Goal: Transaction & Acquisition: Book appointment/travel/reservation

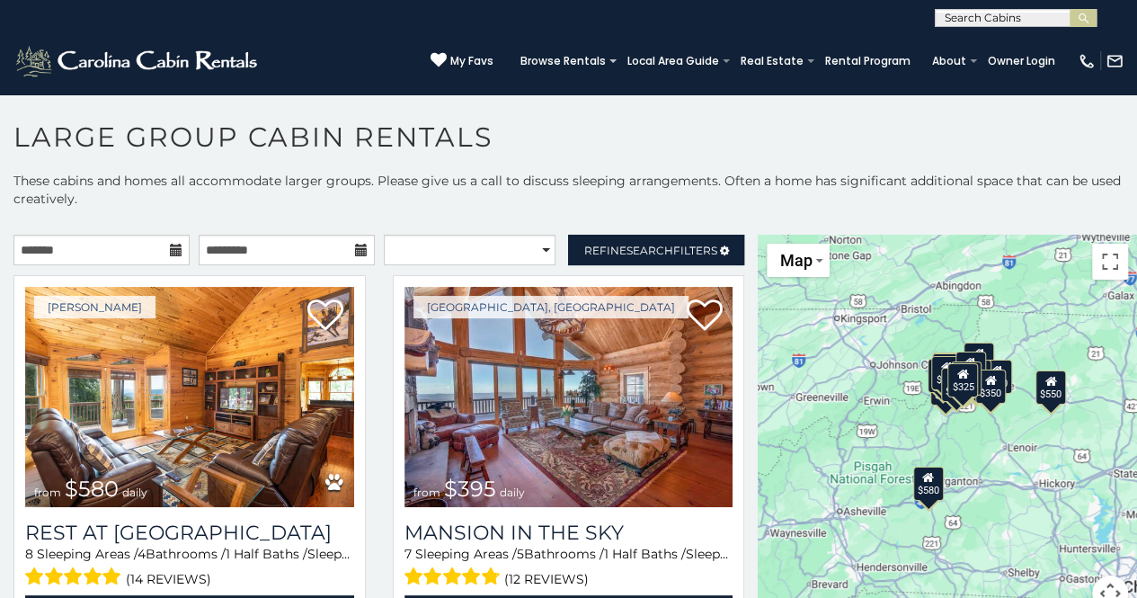
click at [173, 249] on icon at bounding box center [176, 250] width 13 height 13
click at [144, 249] on input "text" at bounding box center [101, 250] width 176 height 31
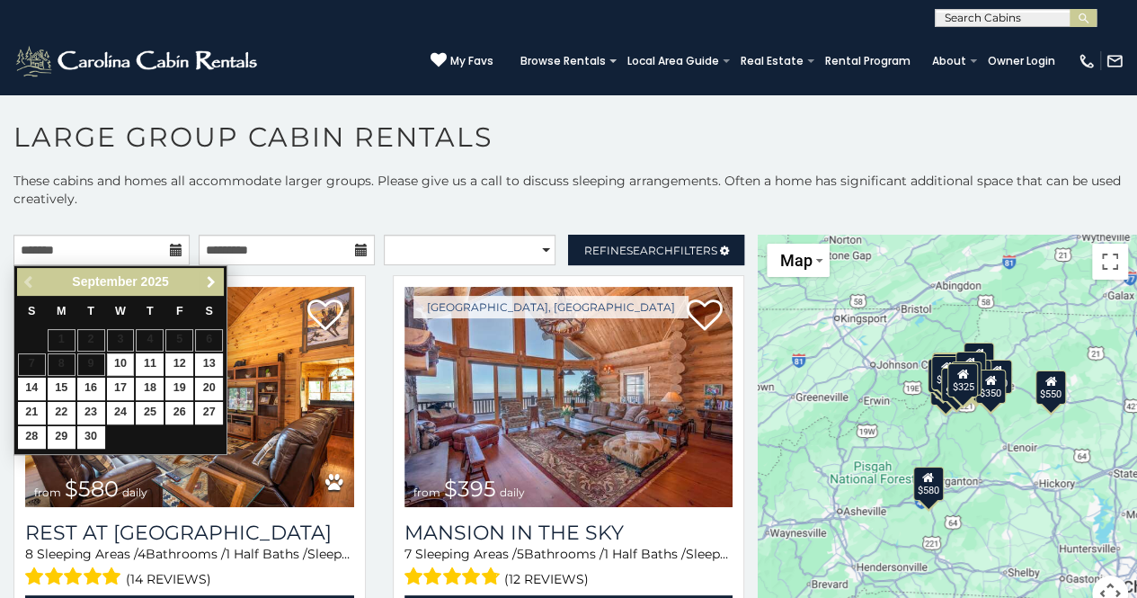
click at [212, 280] on span "Next" at bounding box center [211, 282] width 14 height 14
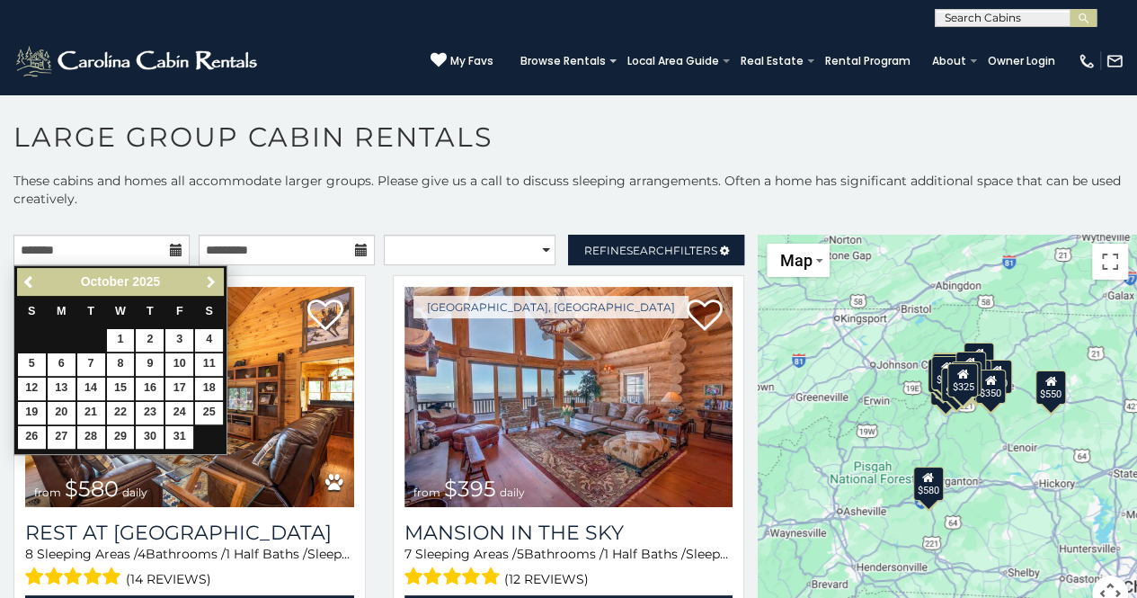
click at [212, 280] on span "Next" at bounding box center [211, 282] width 14 height 14
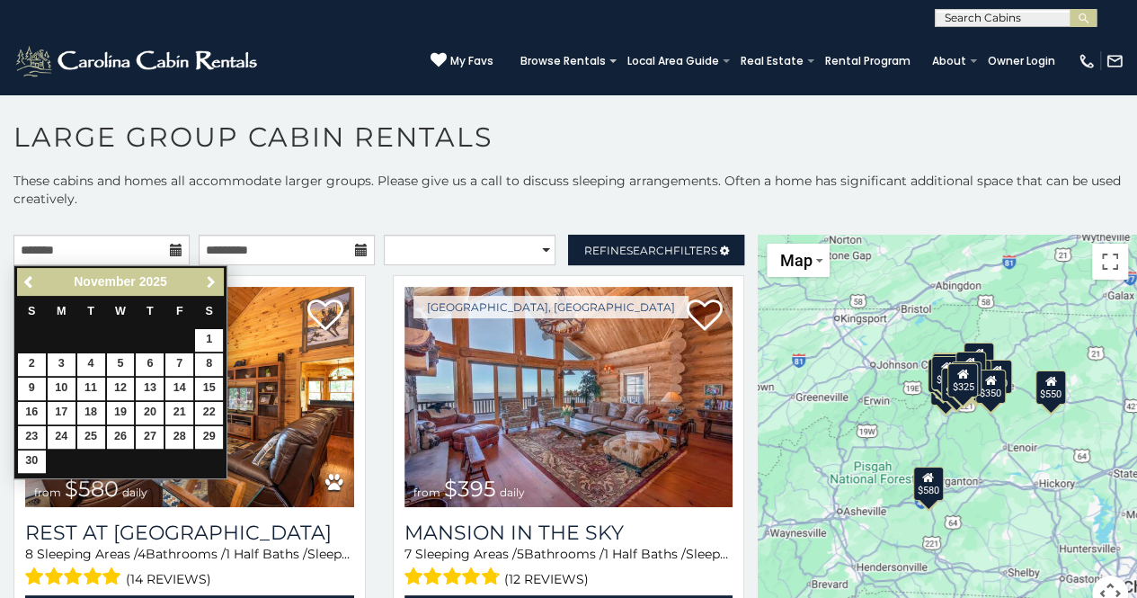
click at [212, 280] on span "Next" at bounding box center [211, 282] width 14 height 14
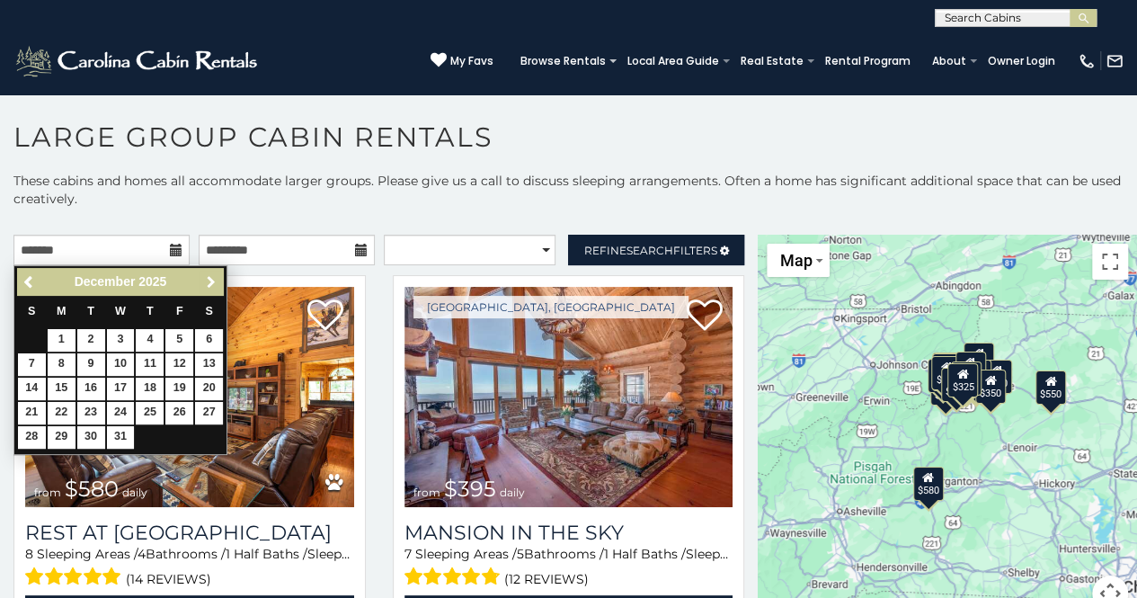
click at [212, 280] on span "Next" at bounding box center [211, 282] width 14 height 14
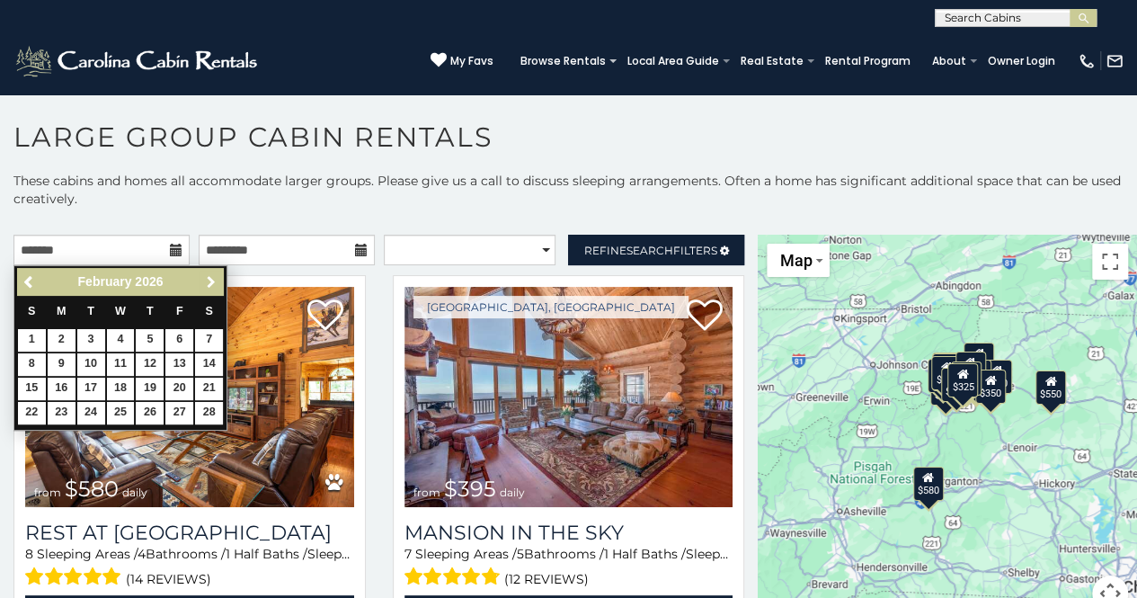
click at [212, 280] on span "Next" at bounding box center [211, 282] width 14 height 14
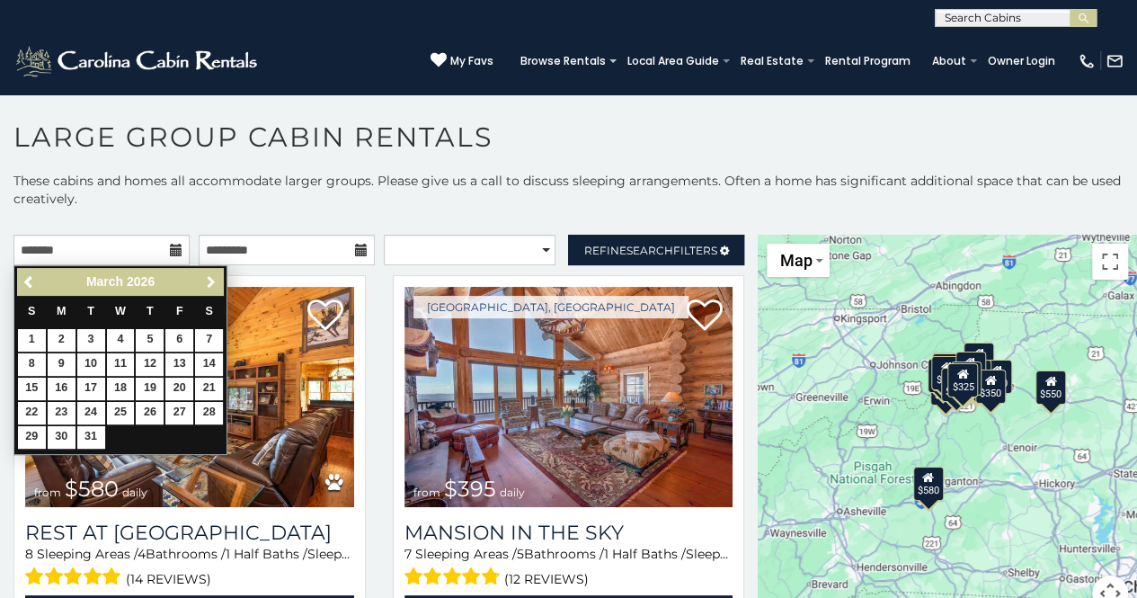
click at [212, 280] on span "Next" at bounding box center [211, 282] width 14 height 14
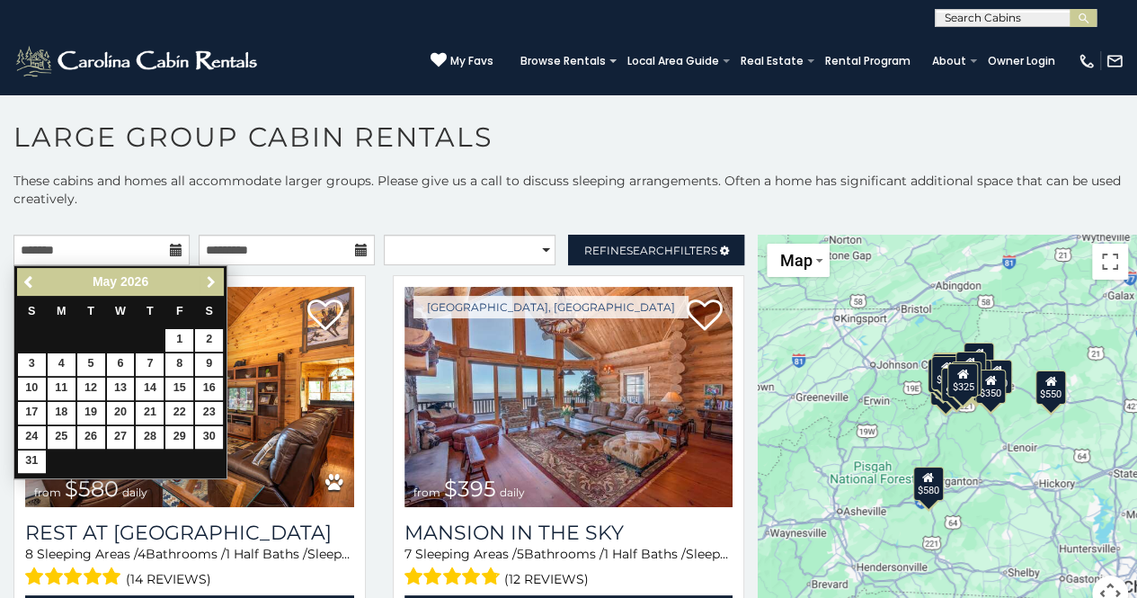
click at [212, 280] on span "Next" at bounding box center [211, 282] width 14 height 14
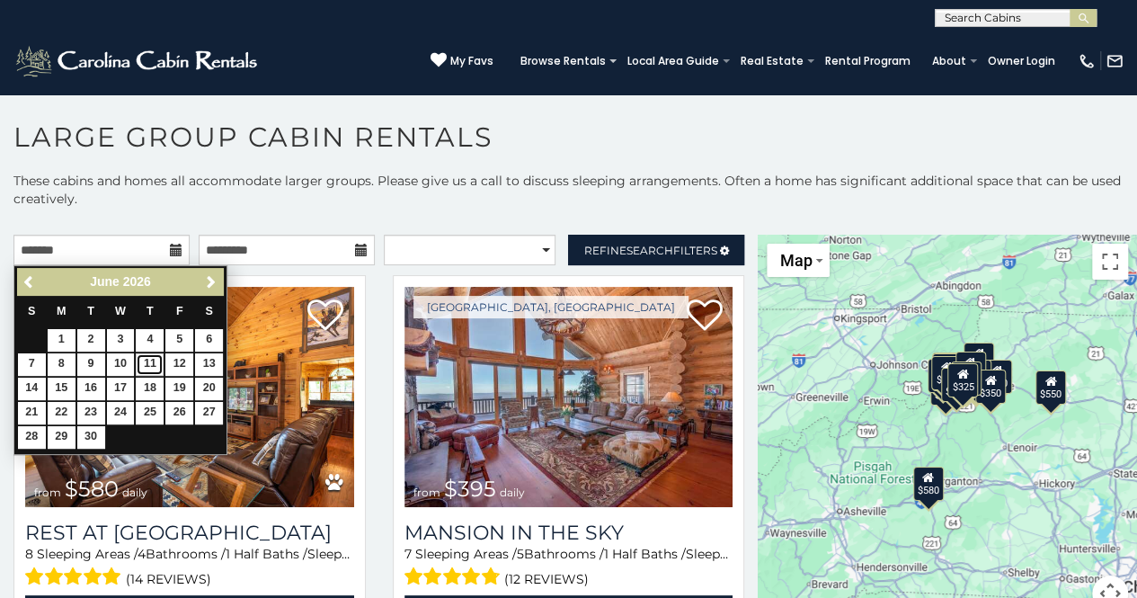
click at [149, 357] on link "11" at bounding box center [150, 364] width 28 height 22
type input "**********"
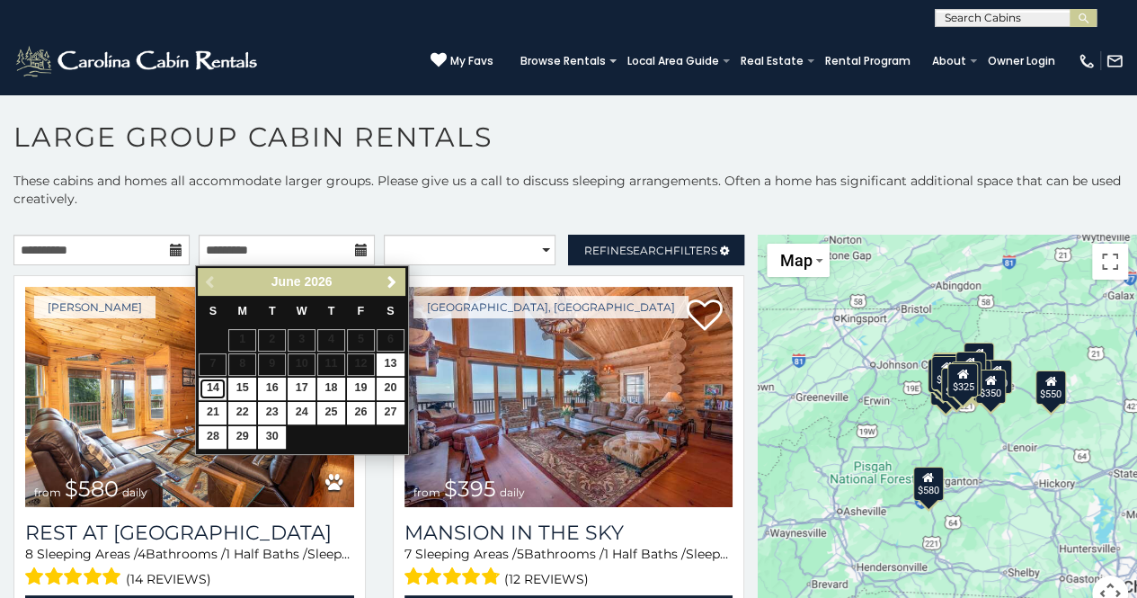
click at [214, 385] on link "14" at bounding box center [213, 389] width 28 height 22
type input "**********"
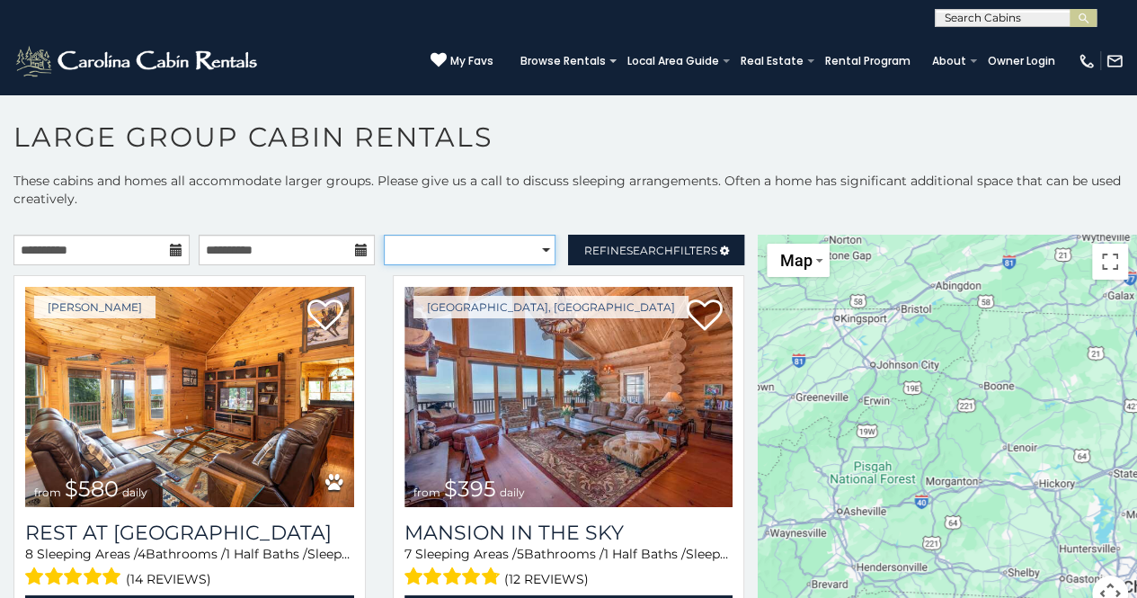
click at [495, 249] on select "**********" at bounding box center [470, 250] width 173 height 31
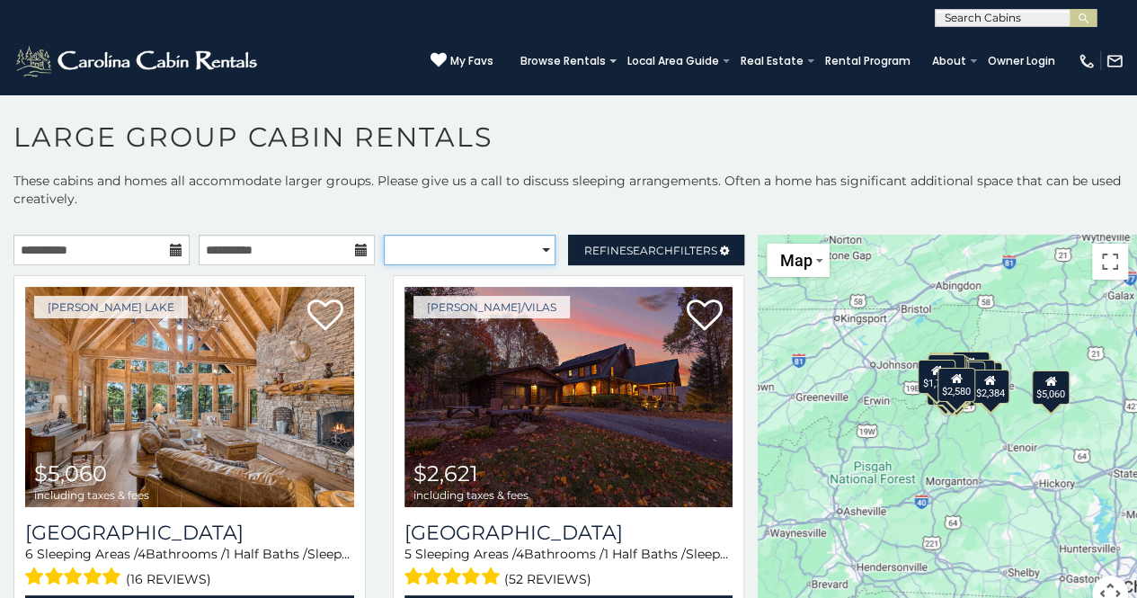
select select "**********"
click at [384, 235] on select "**********" at bounding box center [470, 250] width 173 height 31
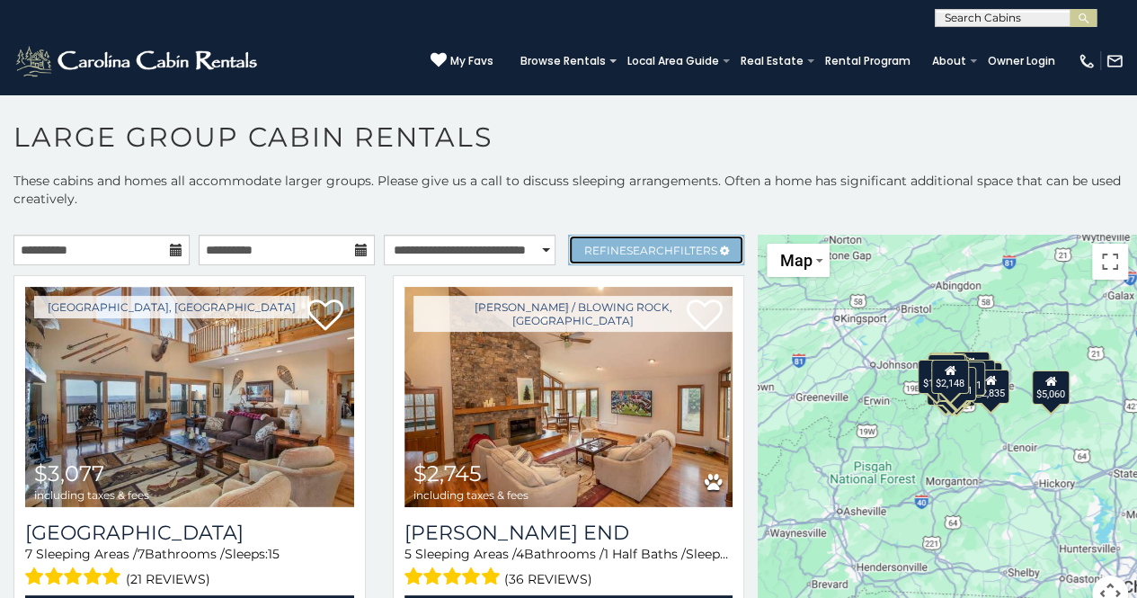
click at [627, 249] on span "Search" at bounding box center [650, 250] width 47 height 13
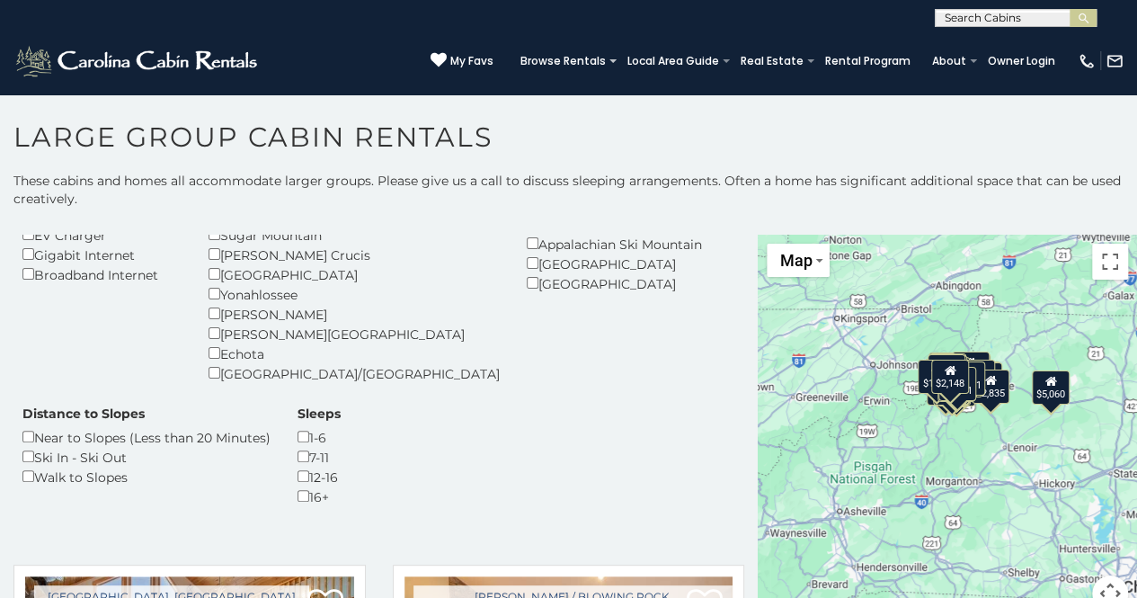
scroll to position [355, 0]
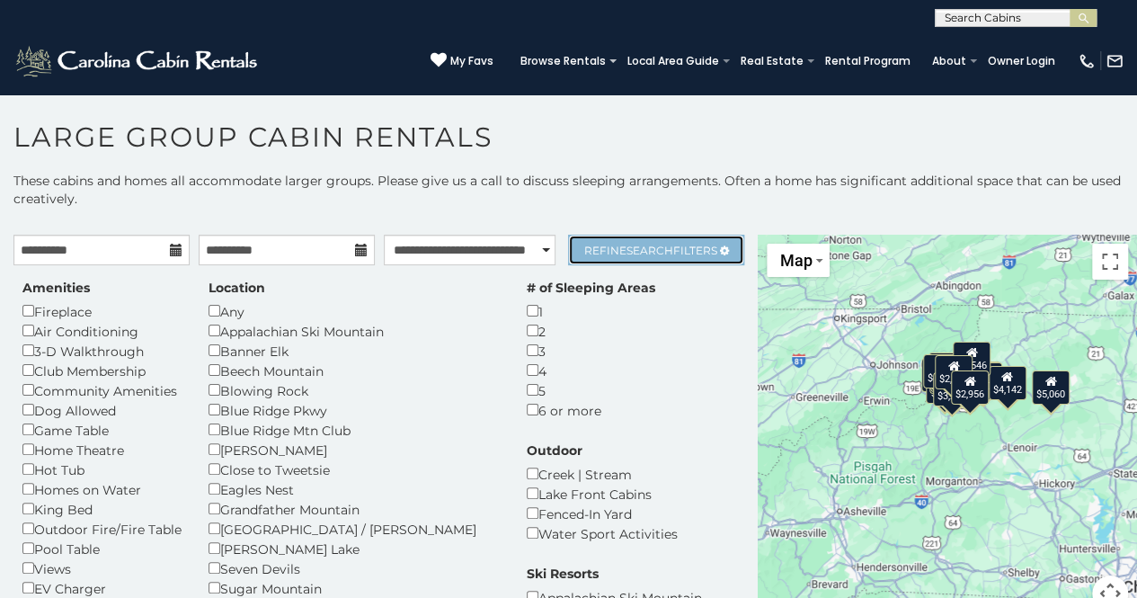
click at [644, 241] on link "Refine Search Filters" at bounding box center [656, 250] width 176 height 31
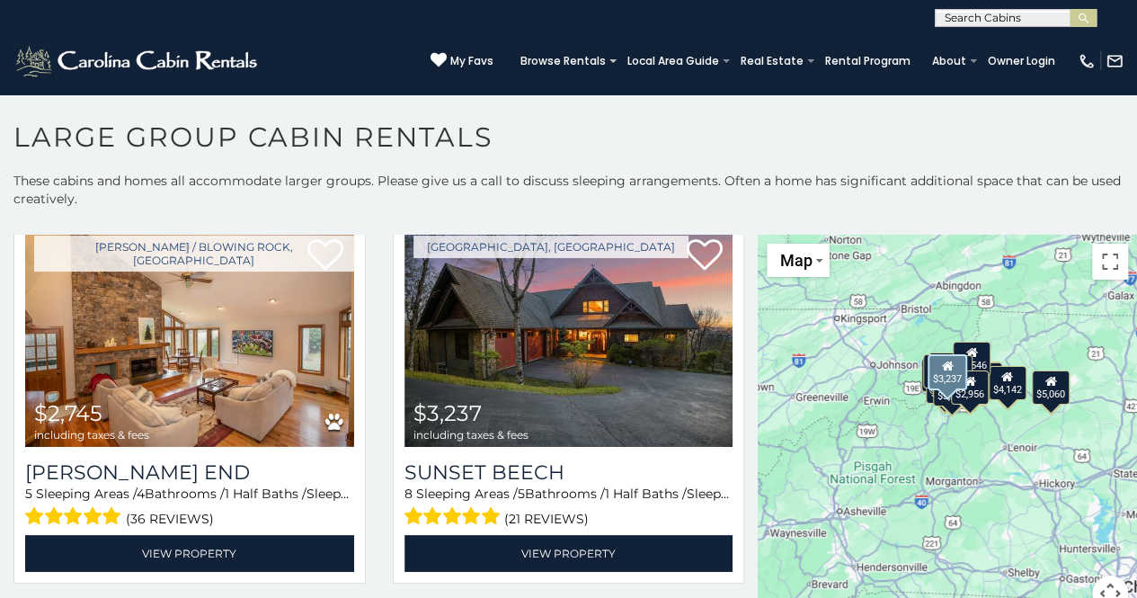
scroll to position [62, 0]
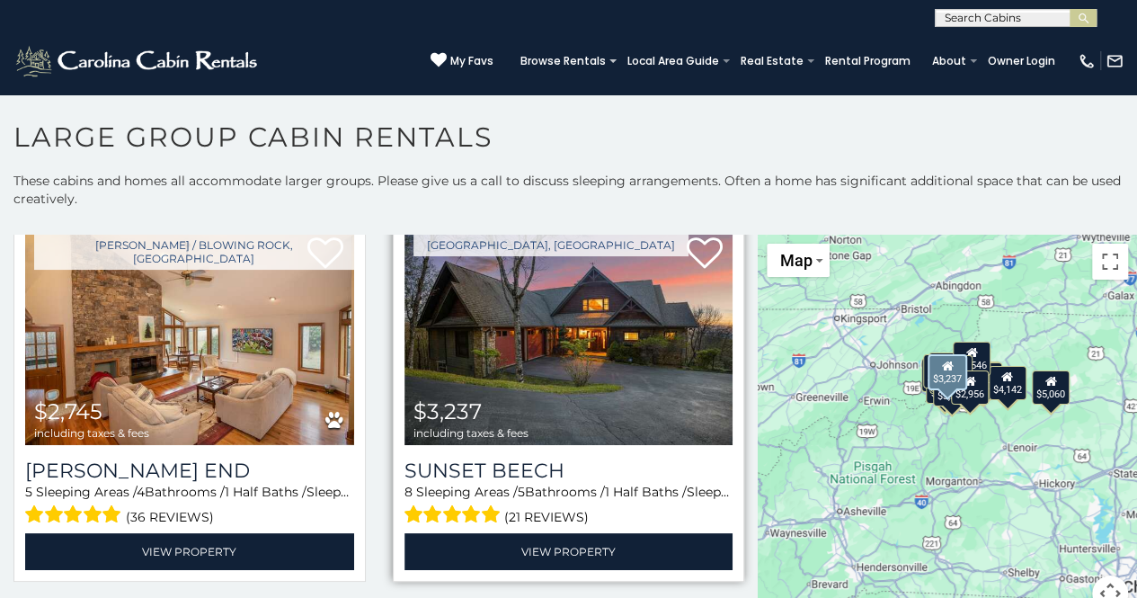
click at [649, 337] on img at bounding box center [569, 335] width 329 height 220
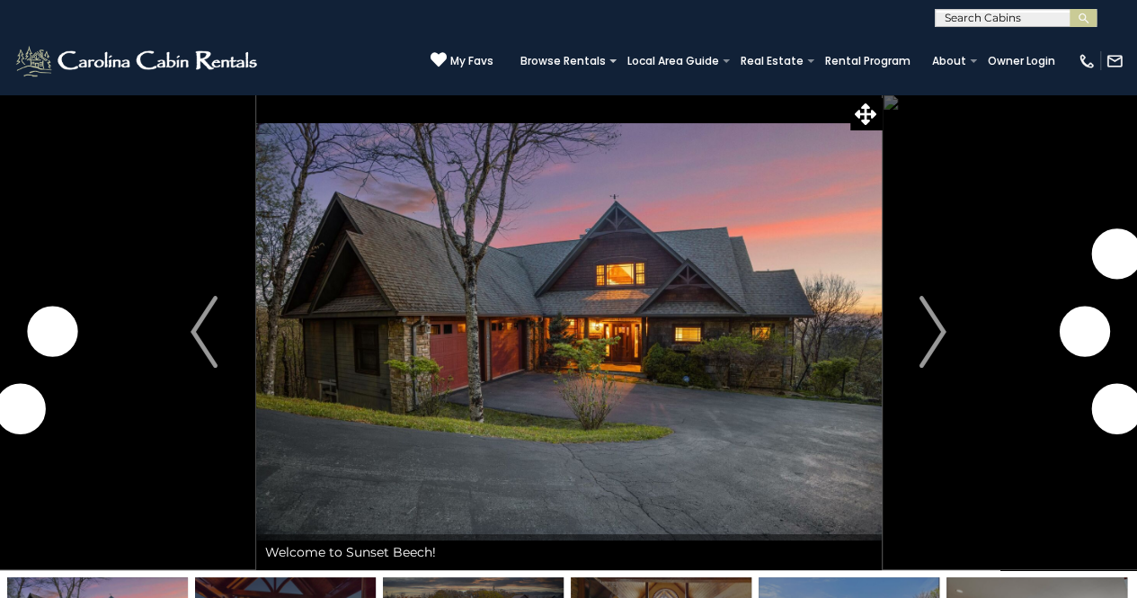
click at [934, 341] on img "Next" at bounding box center [933, 332] width 27 height 72
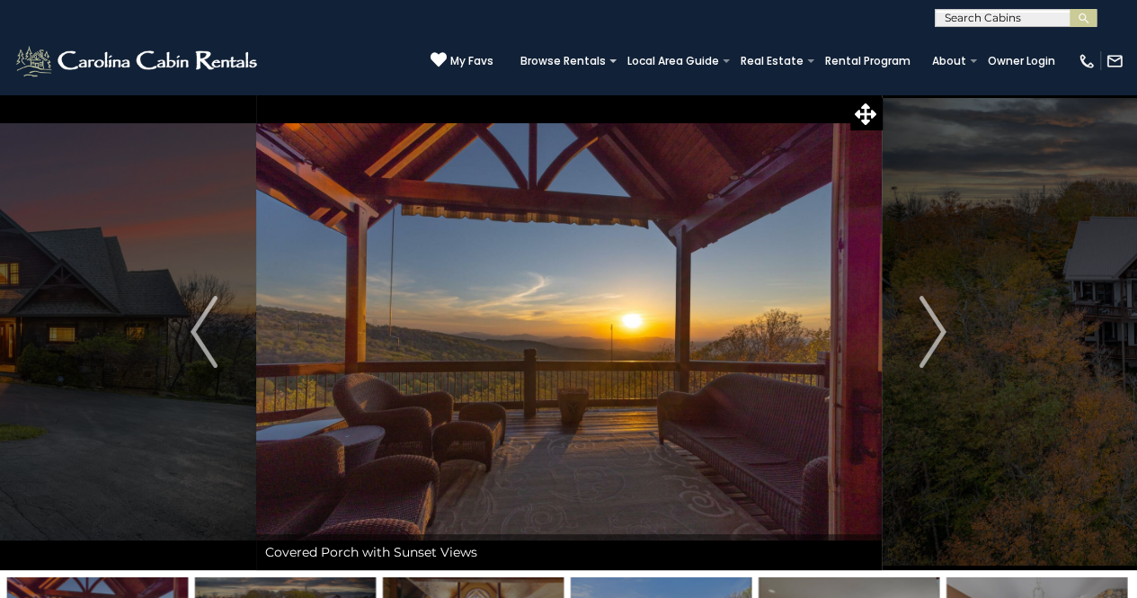
click at [934, 341] on img "Next" at bounding box center [933, 332] width 27 height 72
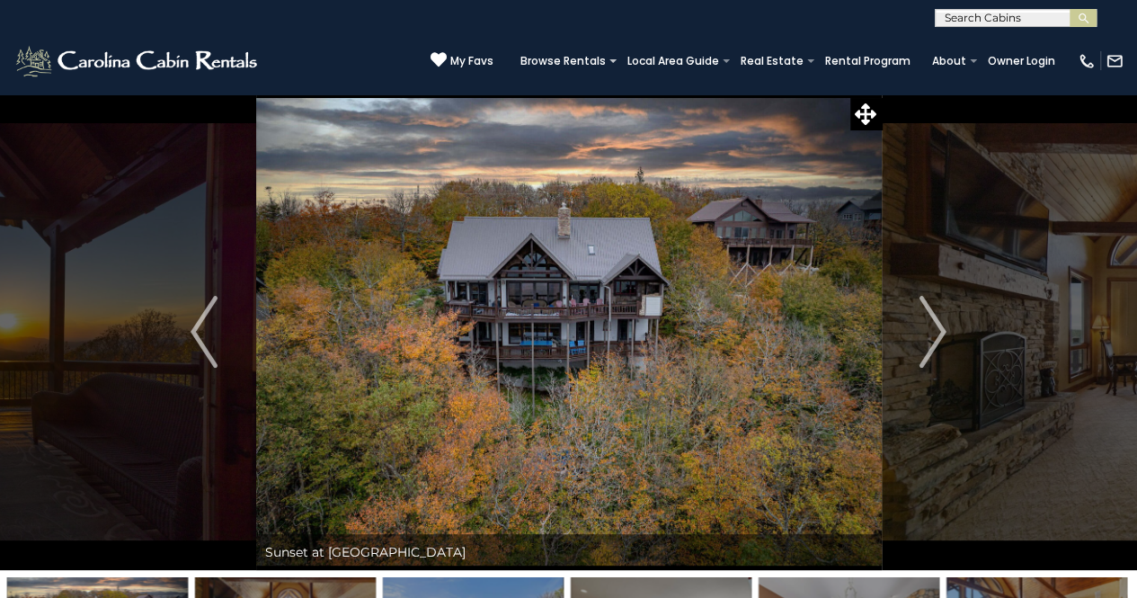
click at [934, 341] on img "Next" at bounding box center [933, 332] width 27 height 72
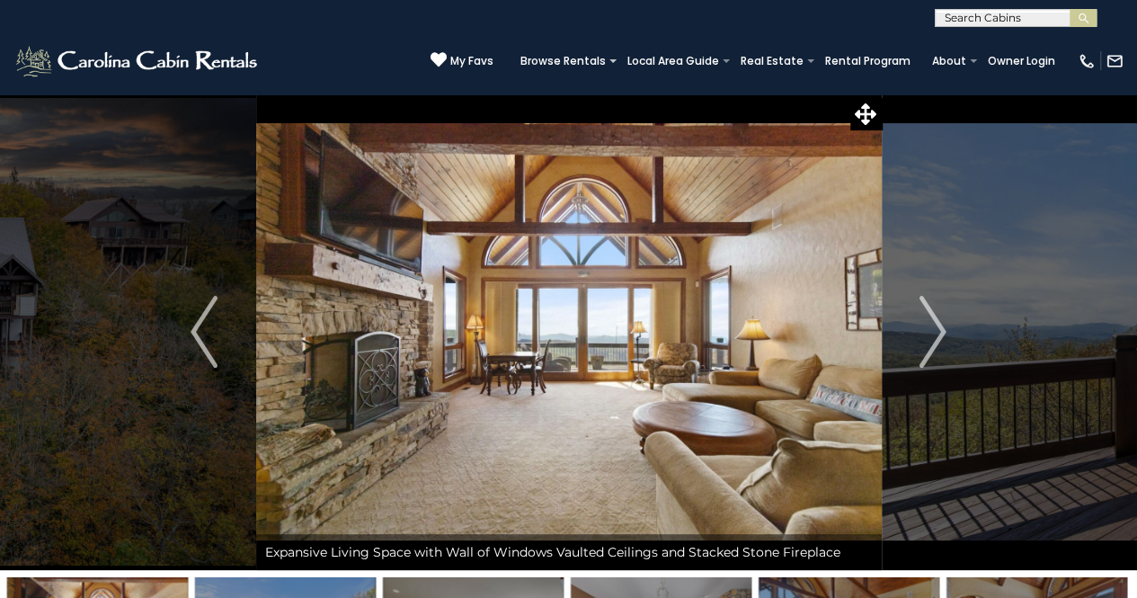
click at [934, 341] on img "Next" at bounding box center [933, 332] width 27 height 72
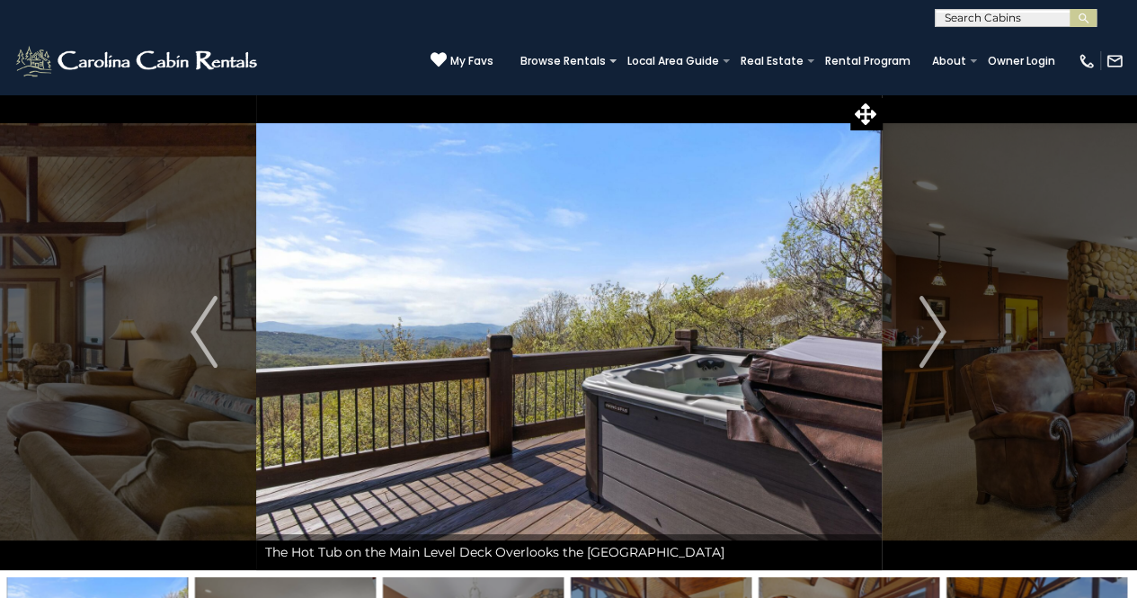
click at [934, 341] on img "Next" at bounding box center [933, 332] width 27 height 72
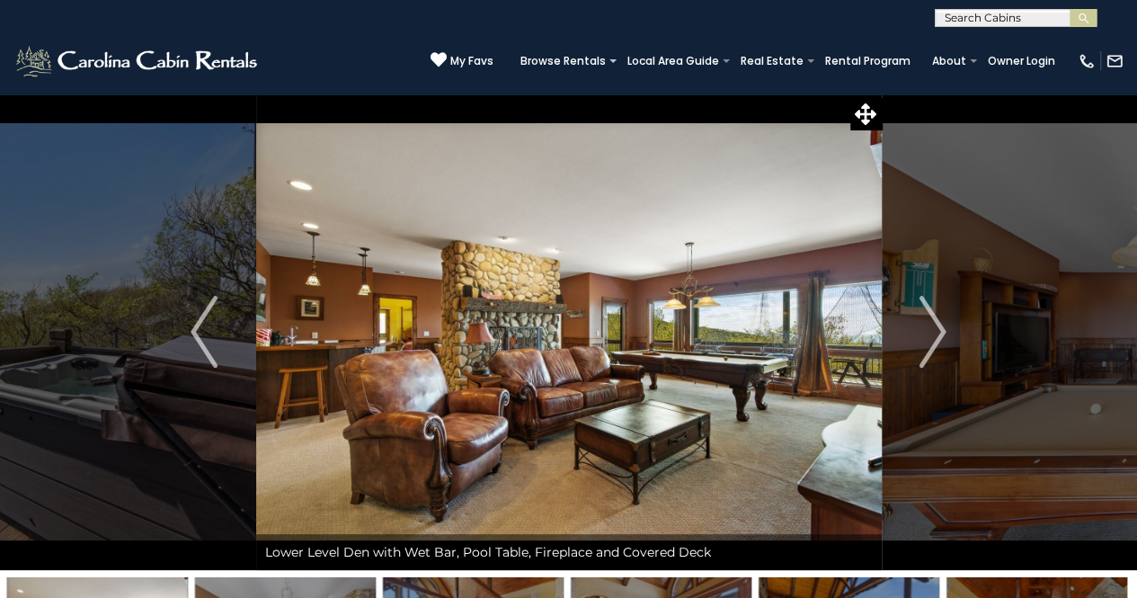
click at [934, 341] on img "Next" at bounding box center [933, 332] width 27 height 72
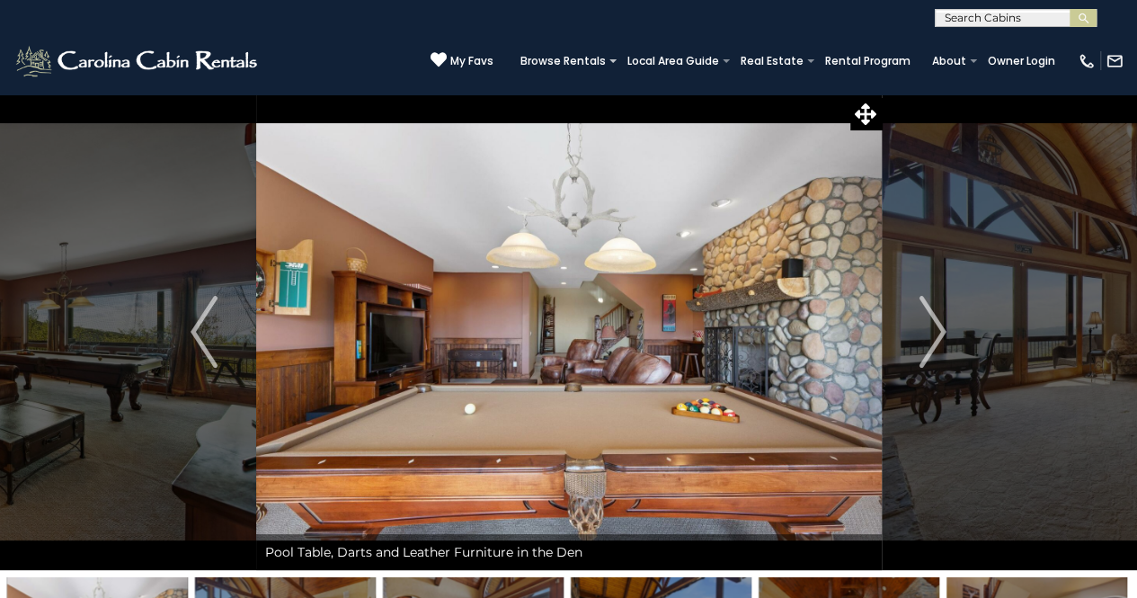
click at [934, 341] on img "Next" at bounding box center [933, 332] width 27 height 72
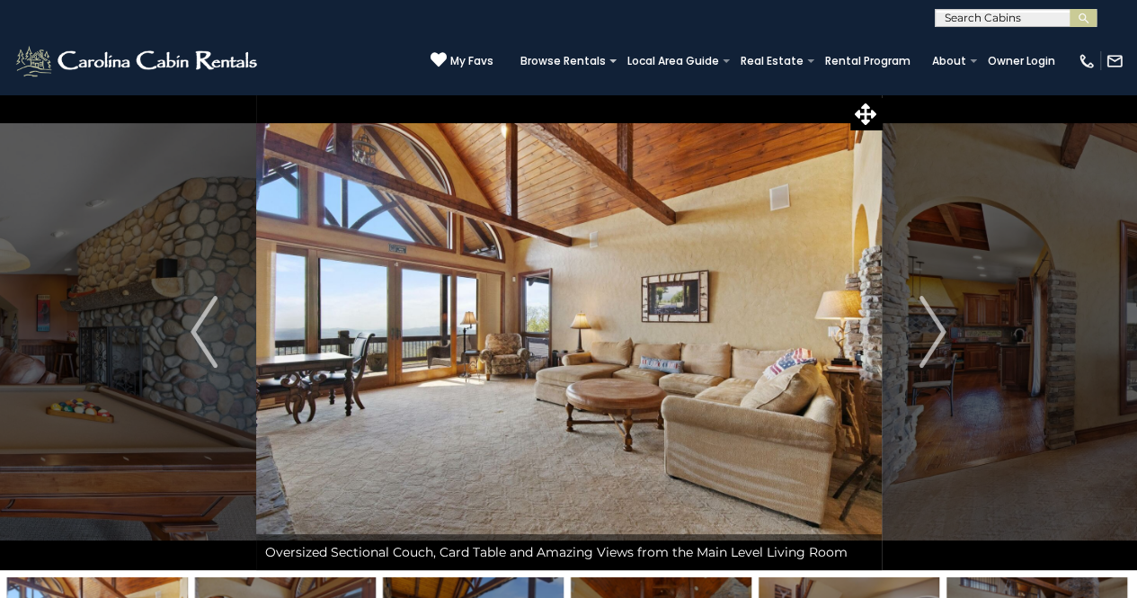
click at [934, 341] on img "Next" at bounding box center [933, 332] width 27 height 72
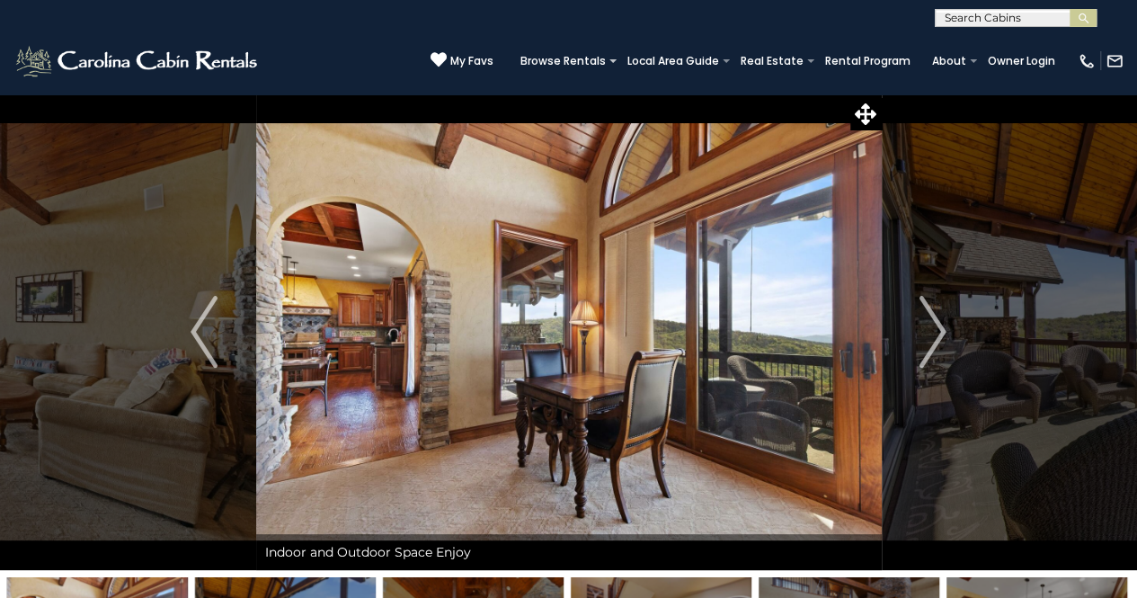
click at [934, 341] on img "Next" at bounding box center [933, 332] width 27 height 72
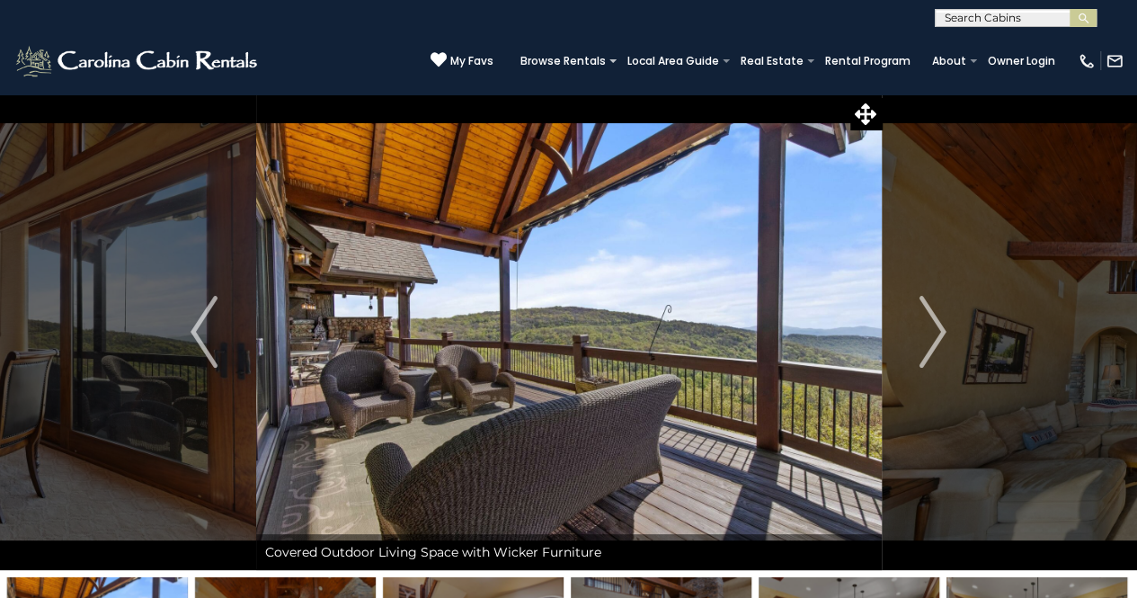
click at [934, 341] on img "Next" at bounding box center [933, 332] width 27 height 72
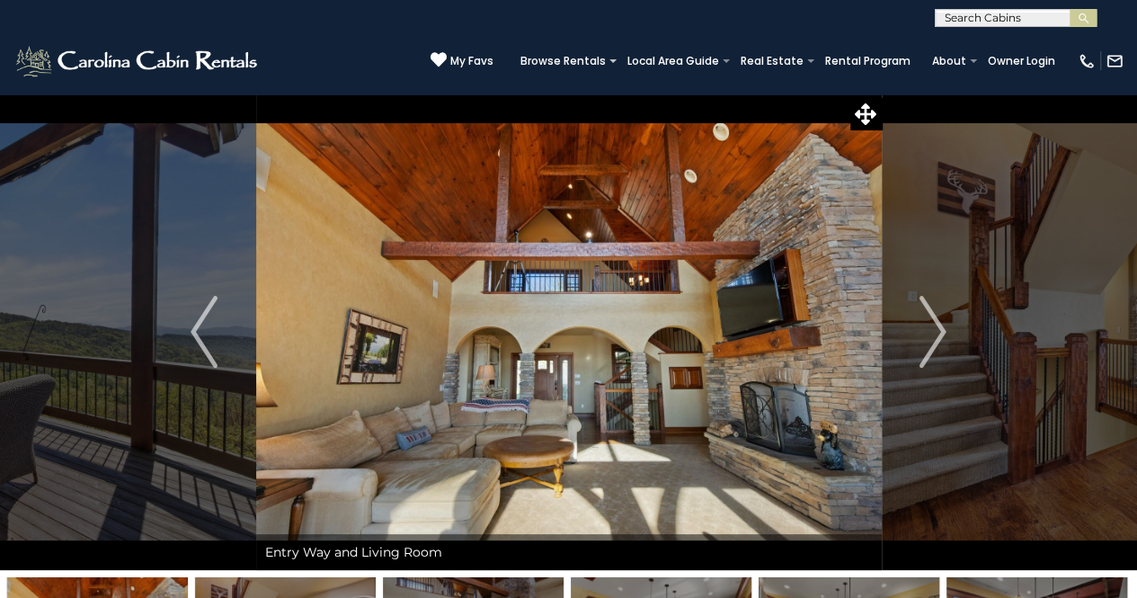
click at [934, 341] on img "Next" at bounding box center [933, 332] width 27 height 72
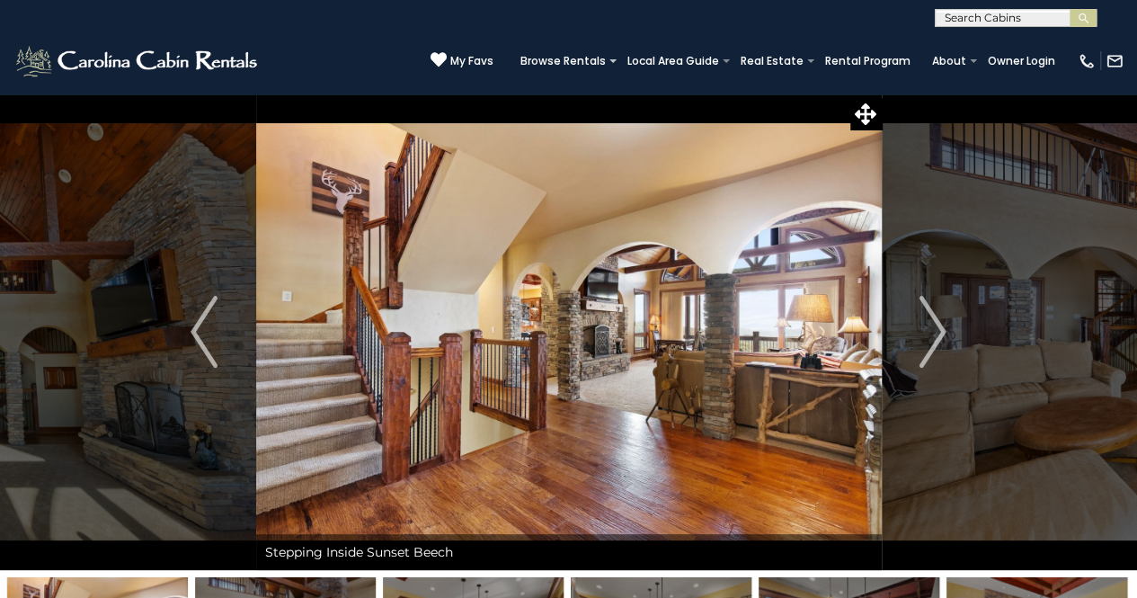
click at [934, 341] on img "Next" at bounding box center [933, 332] width 27 height 72
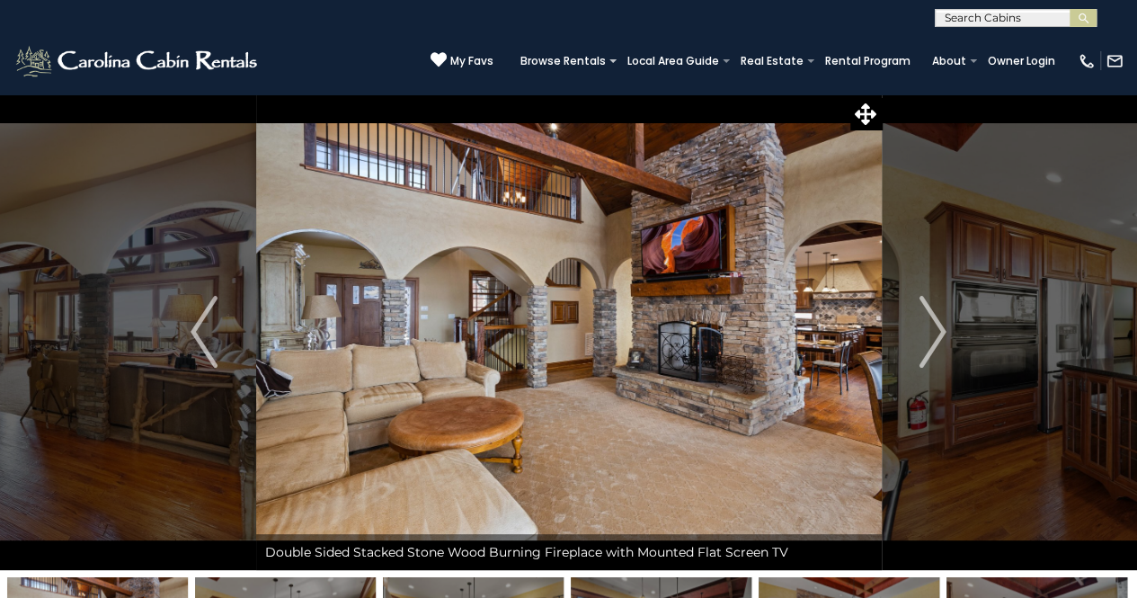
click at [934, 341] on img "Next" at bounding box center [933, 332] width 27 height 72
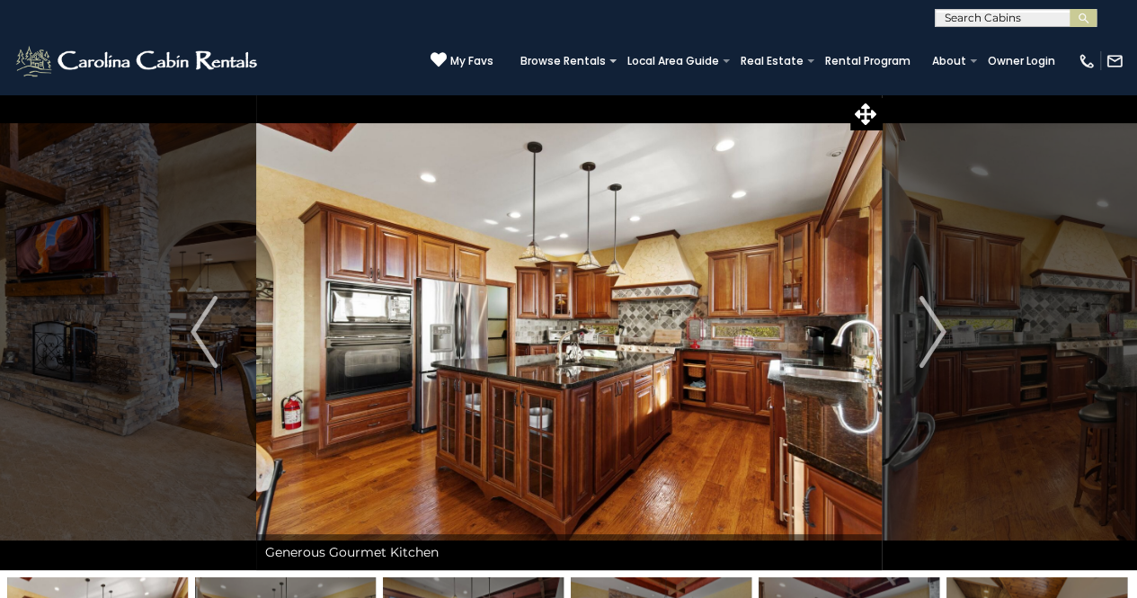
click at [934, 341] on img "Next" at bounding box center [933, 332] width 27 height 72
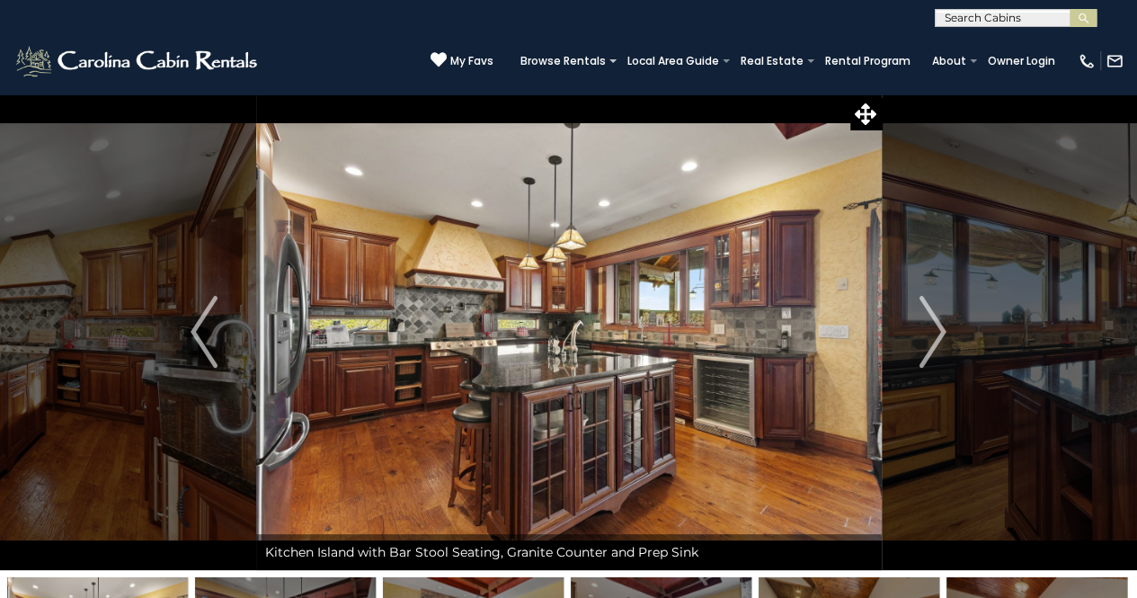
click at [934, 341] on img "Next" at bounding box center [933, 332] width 27 height 72
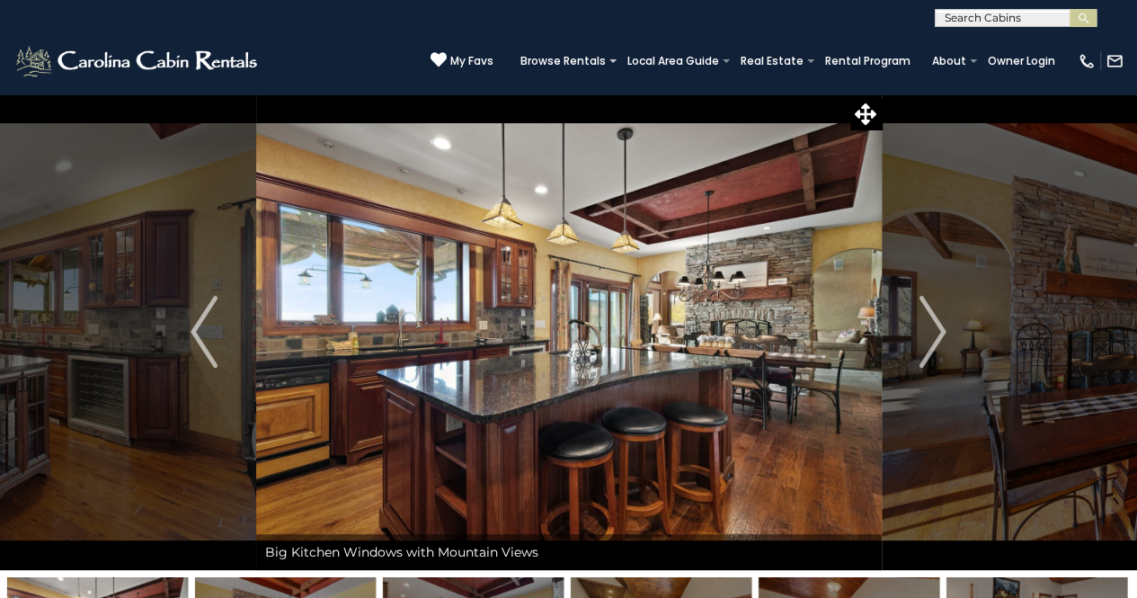
click at [934, 341] on img "Next" at bounding box center [933, 332] width 27 height 72
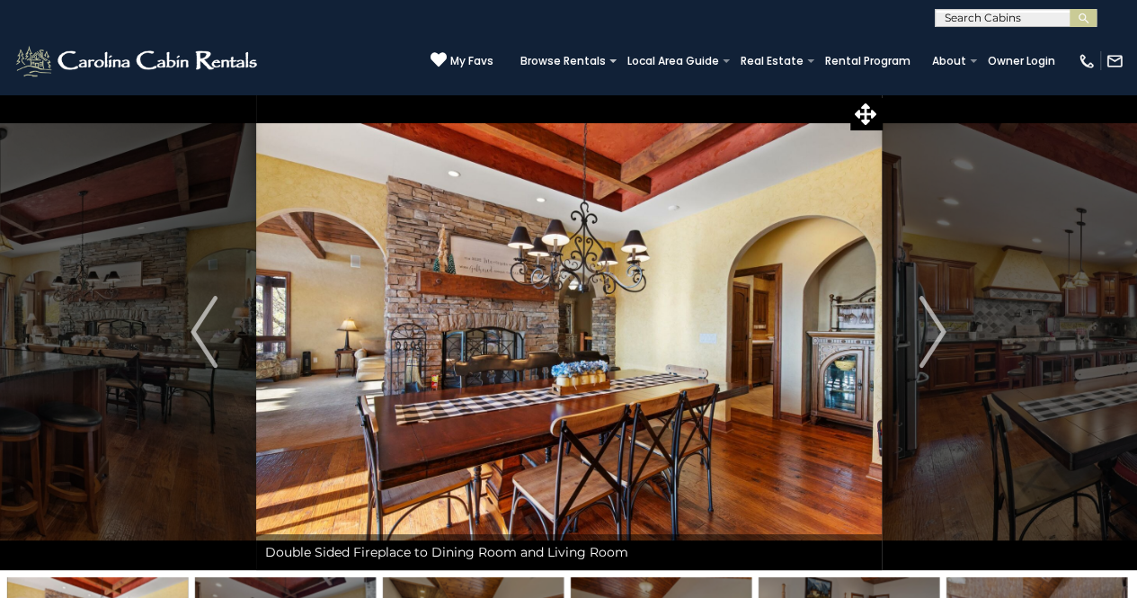
click at [934, 341] on img "Next" at bounding box center [933, 332] width 27 height 72
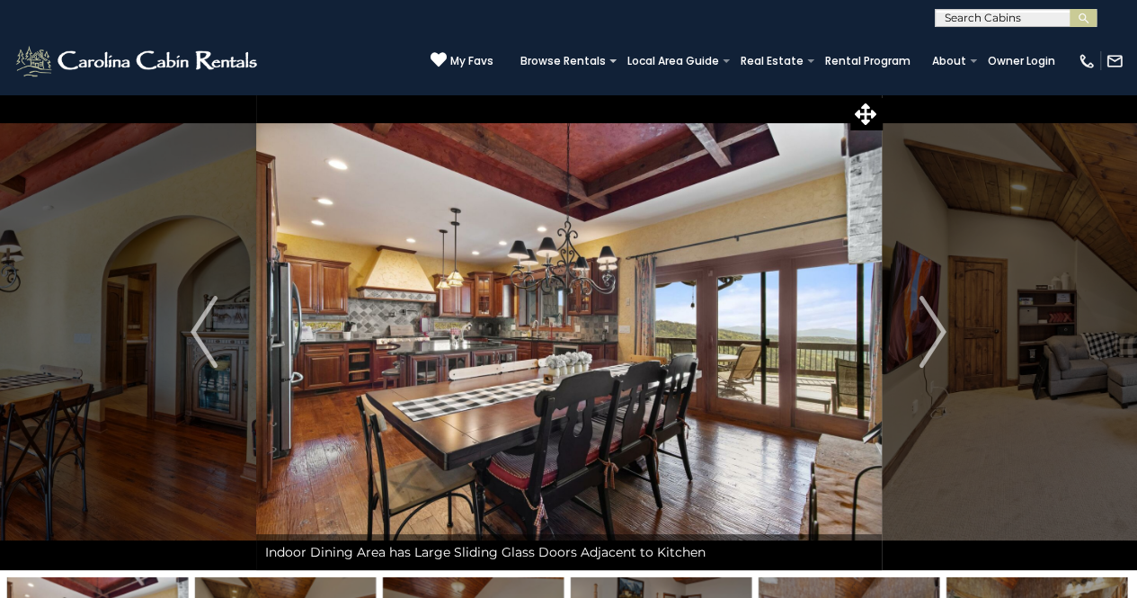
click at [934, 341] on img "Next" at bounding box center [933, 332] width 27 height 72
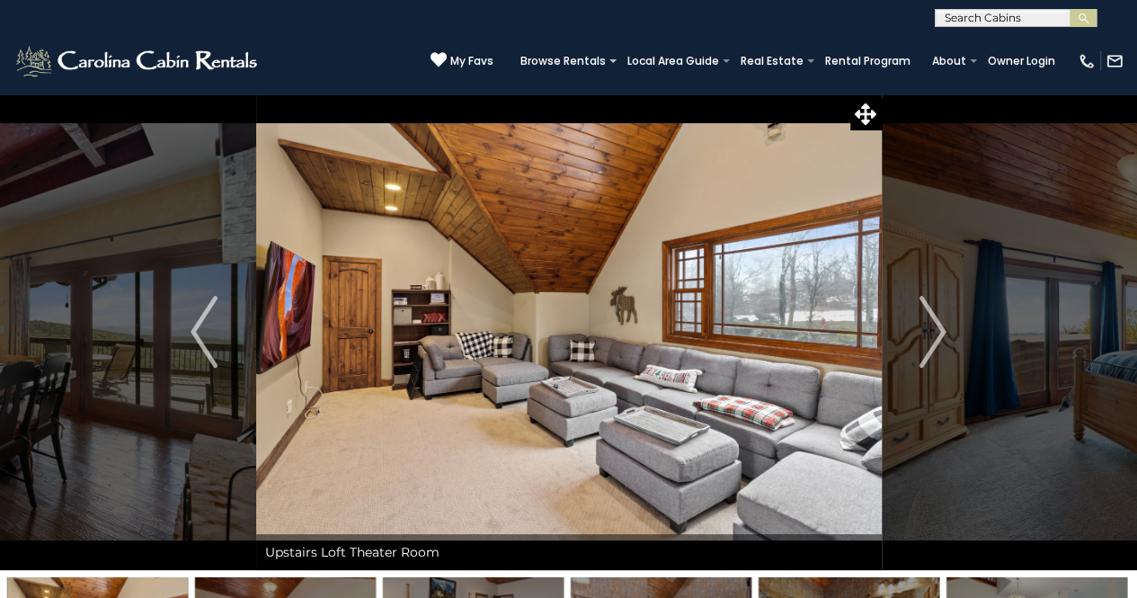
click at [934, 341] on img "Next" at bounding box center [933, 332] width 27 height 72
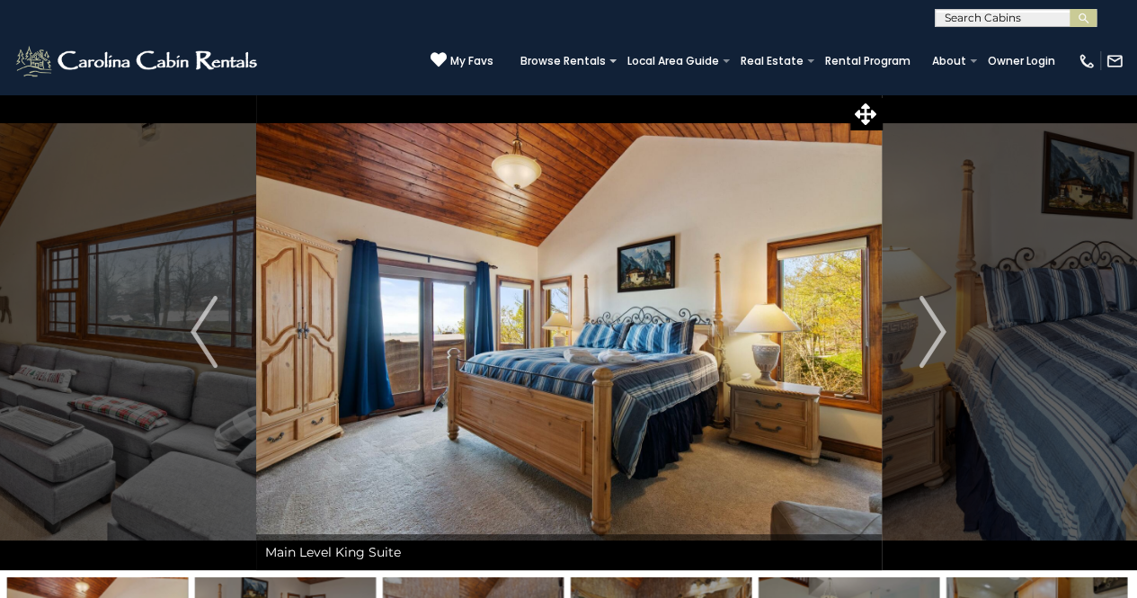
click at [934, 341] on img "Next" at bounding box center [933, 332] width 27 height 72
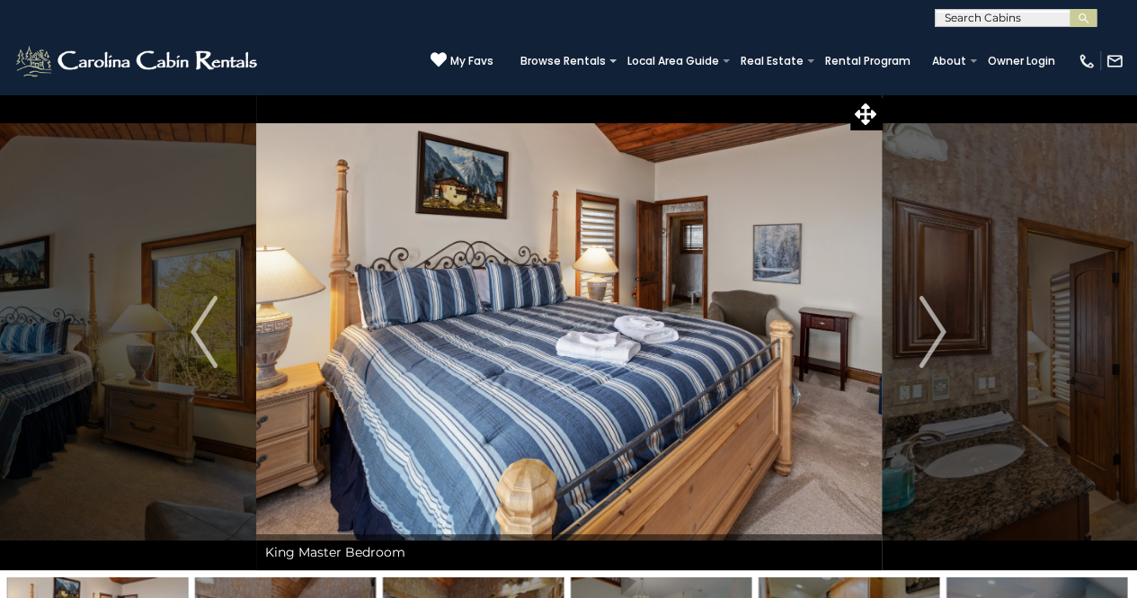
click at [934, 341] on img "Next" at bounding box center [933, 332] width 27 height 72
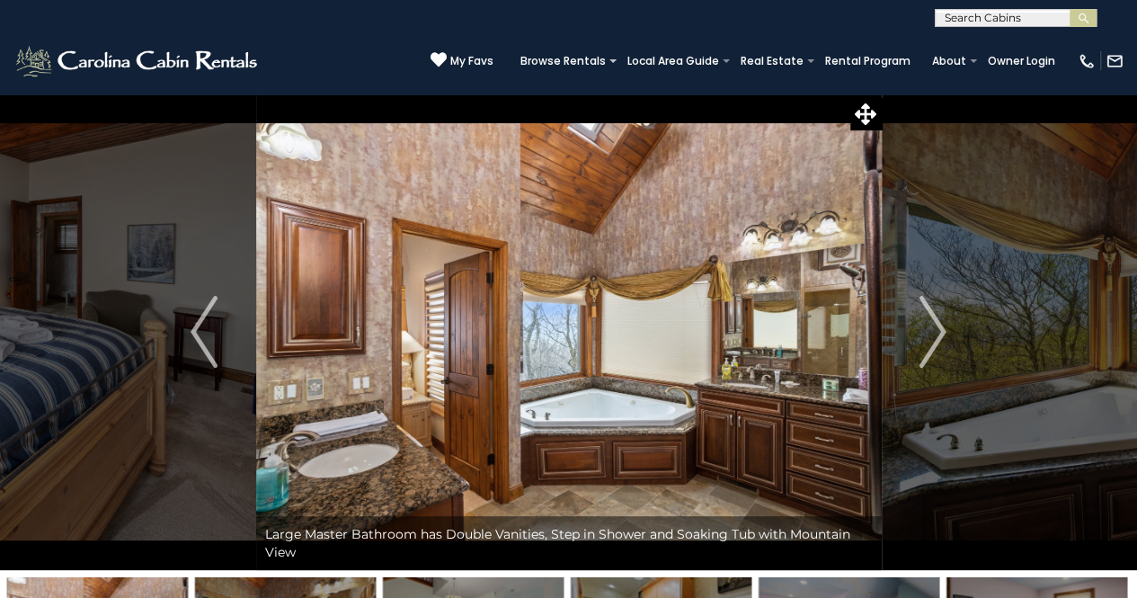
click at [934, 341] on img "Next" at bounding box center [933, 332] width 27 height 72
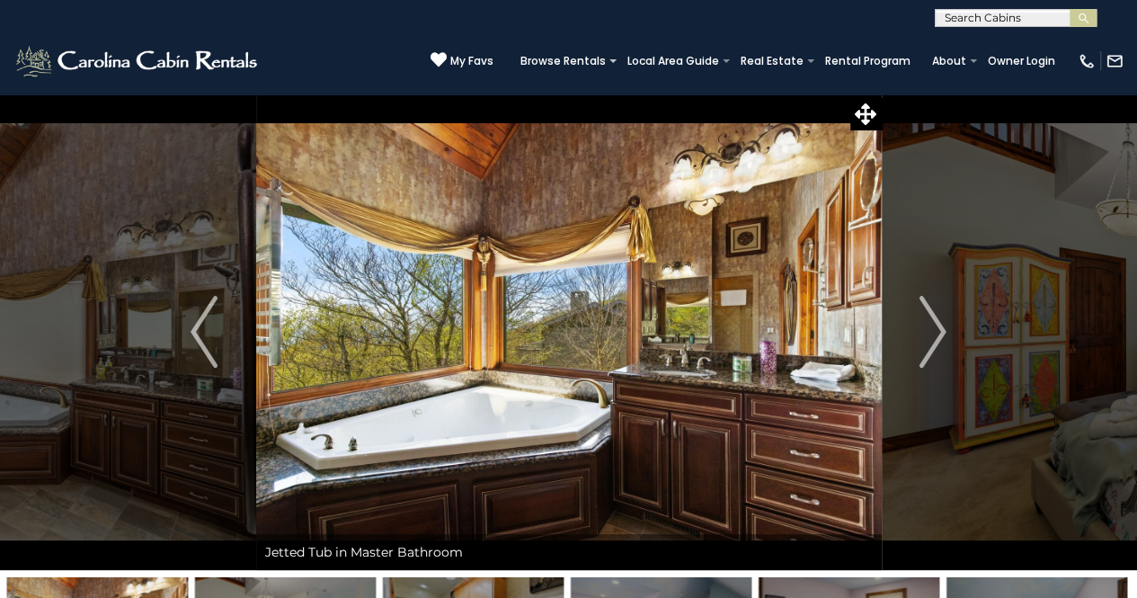
click at [934, 341] on img "Next" at bounding box center [933, 332] width 27 height 72
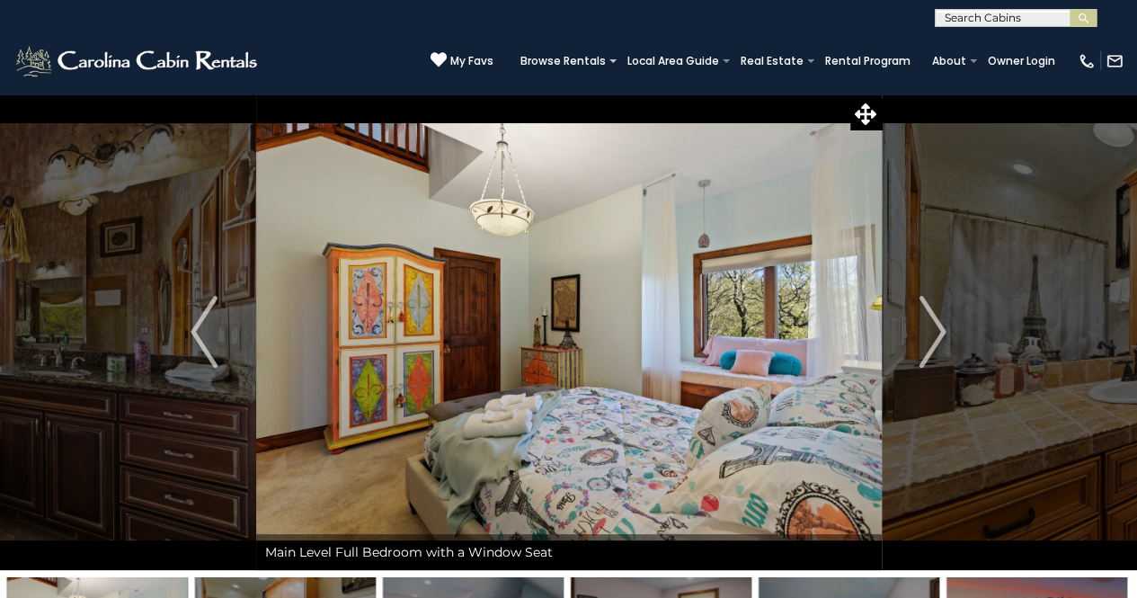
click at [934, 341] on img "Next" at bounding box center [933, 332] width 27 height 72
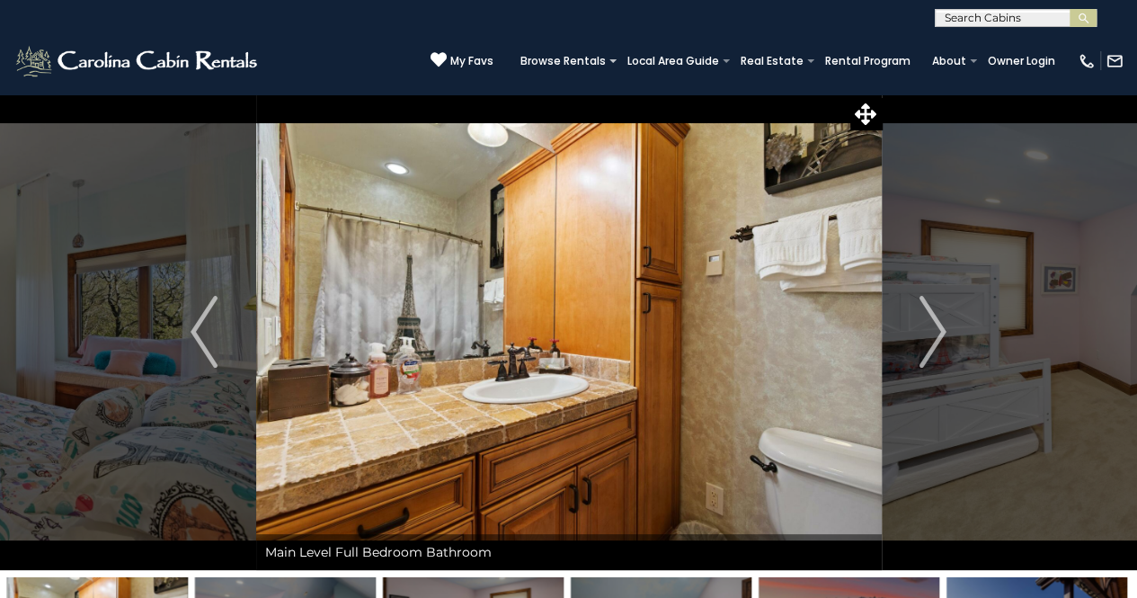
click at [934, 341] on img "Next" at bounding box center [933, 332] width 27 height 72
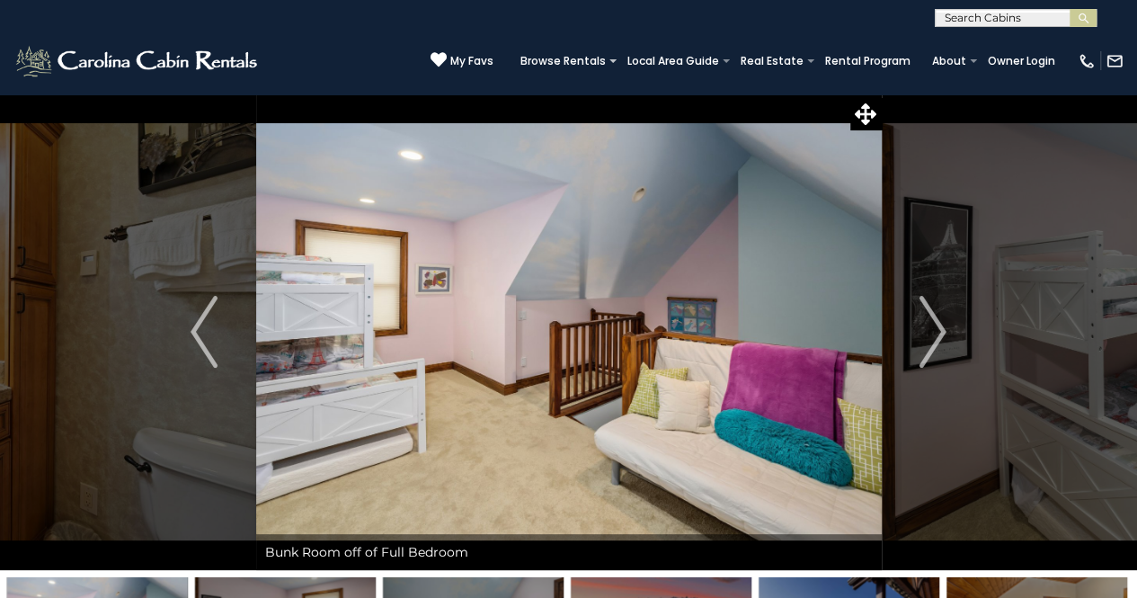
click at [934, 341] on img "Next" at bounding box center [933, 332] width 27 height 72
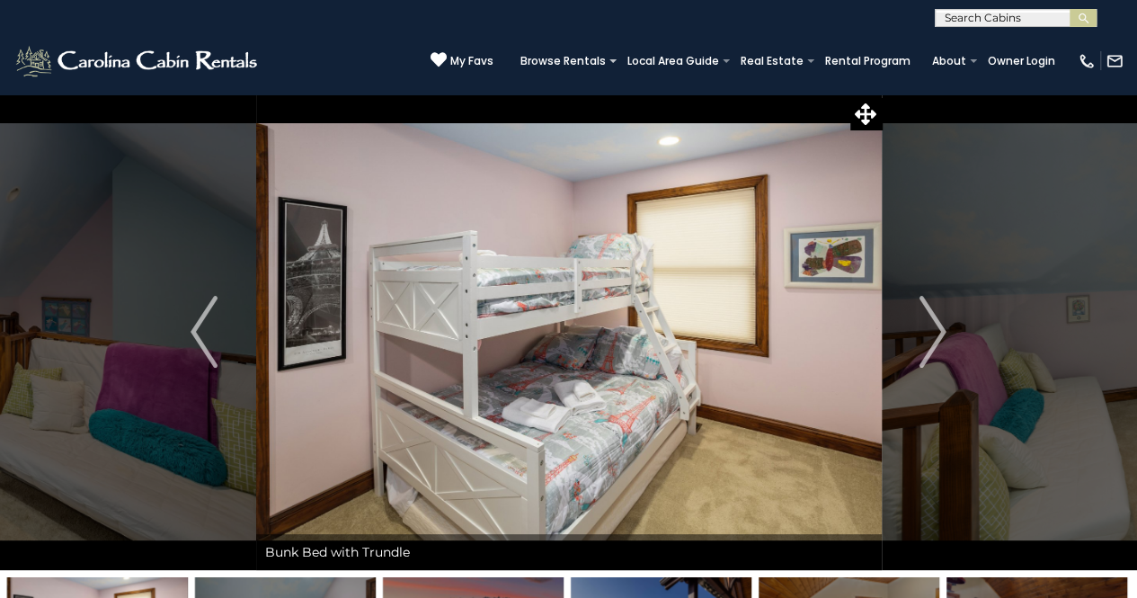
click at [934, 341] on img "Next" at bounding box center [933, 332] width 27 height 72
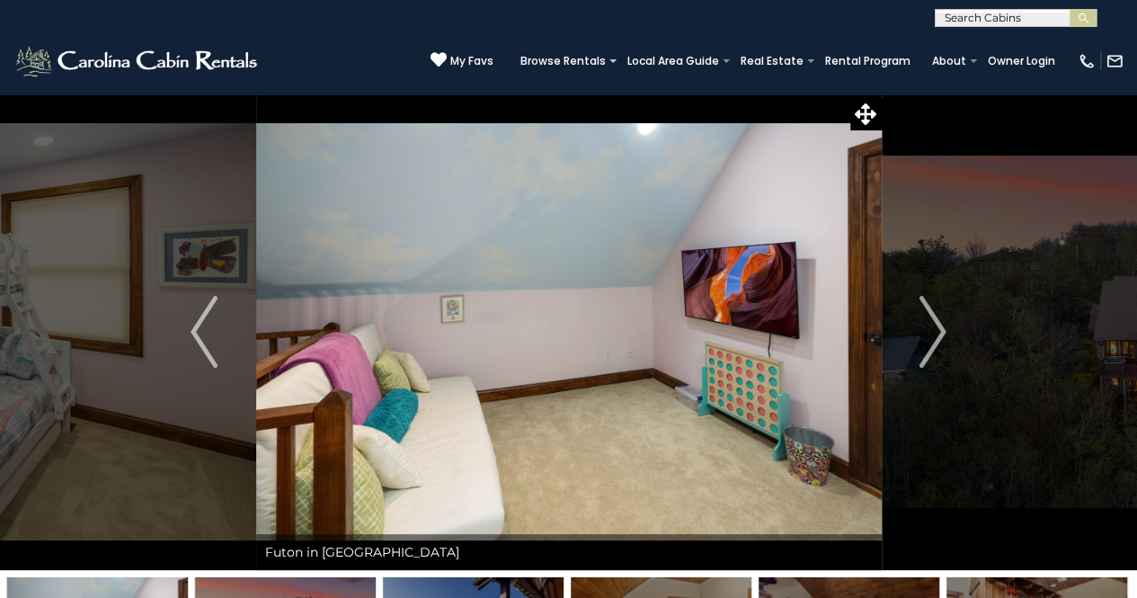
click at [934, 341] on img "Next" at bounding box center [933, 332] width 27 height 72
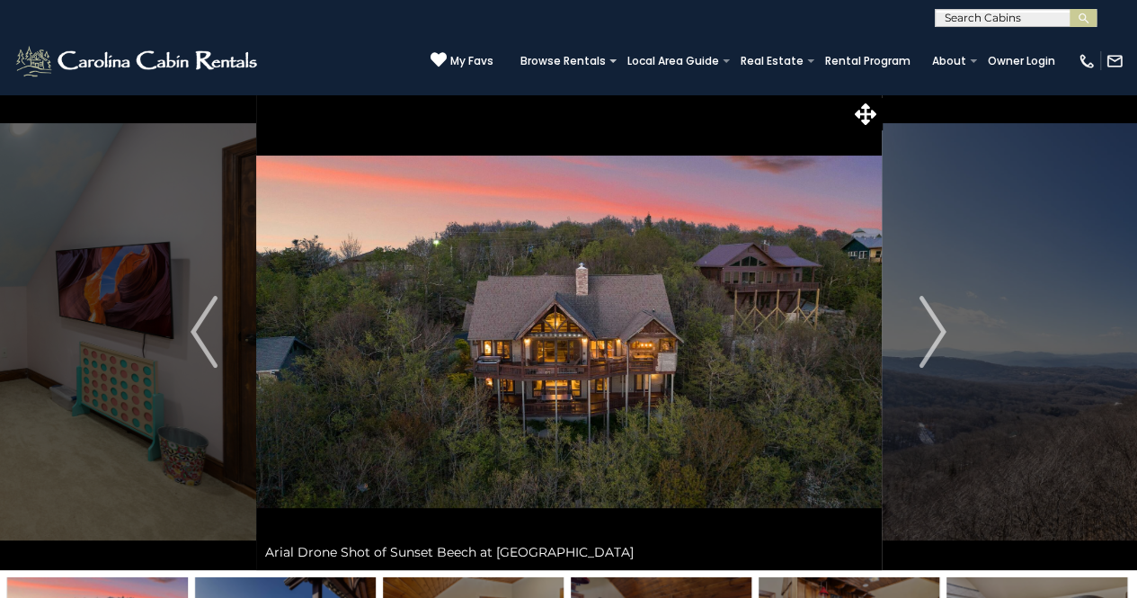
click at [934, 341] on img "Next" at bounding box center [933, 332] width 27 height 72
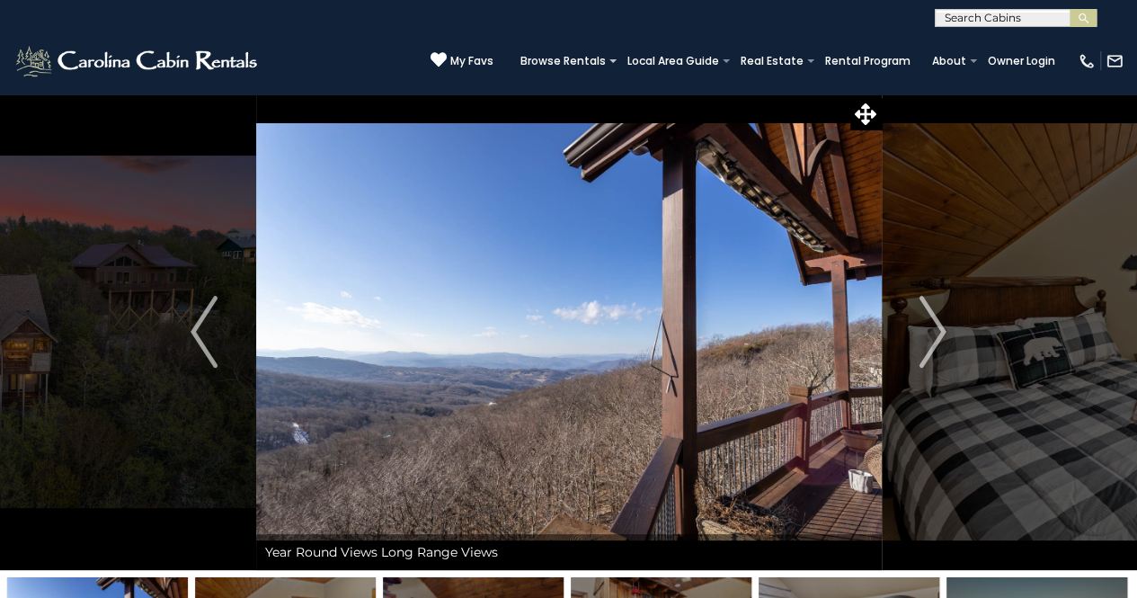
click at [934, 341] on img "Next" at bounding box center [933, 332] width 27 height 72
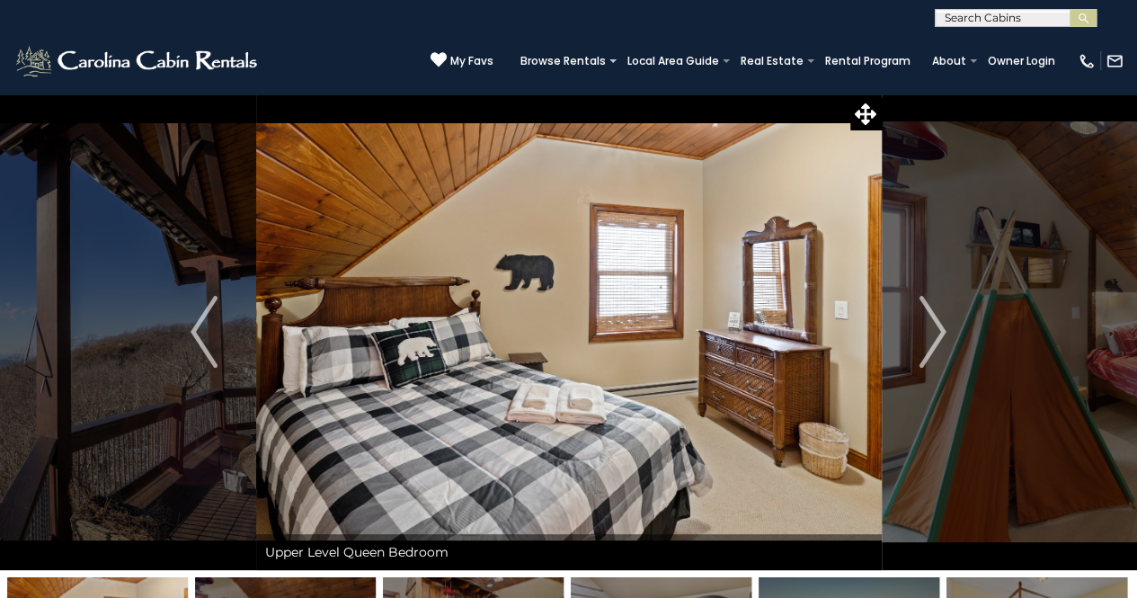
click at [934, 341] on img "Next" at bounding box center [933, 332] width 27 height 72
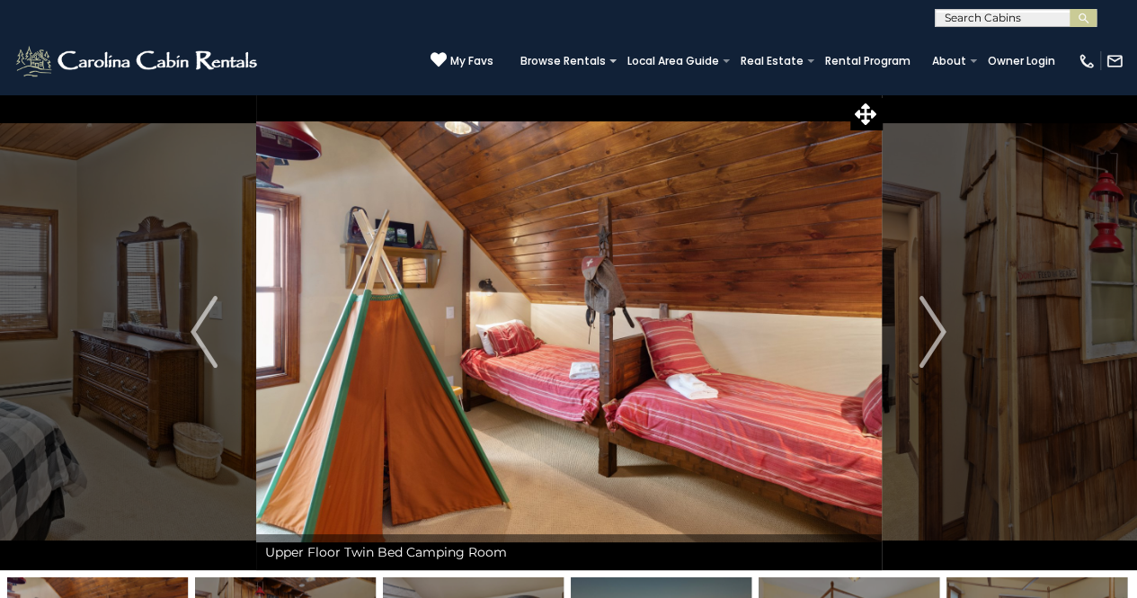
click at [934, 341] on img "Next" at bounding box center [933, 332] width 27 height 72
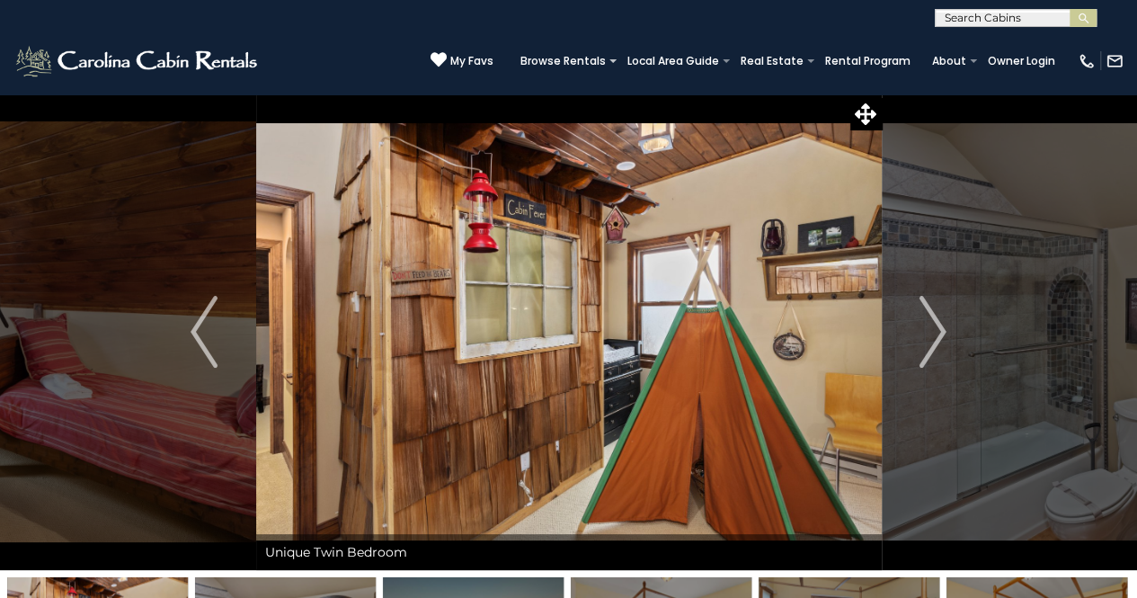
click at [934, 341] on img "Next" at bounding box center [933, 332] width 27 height 72
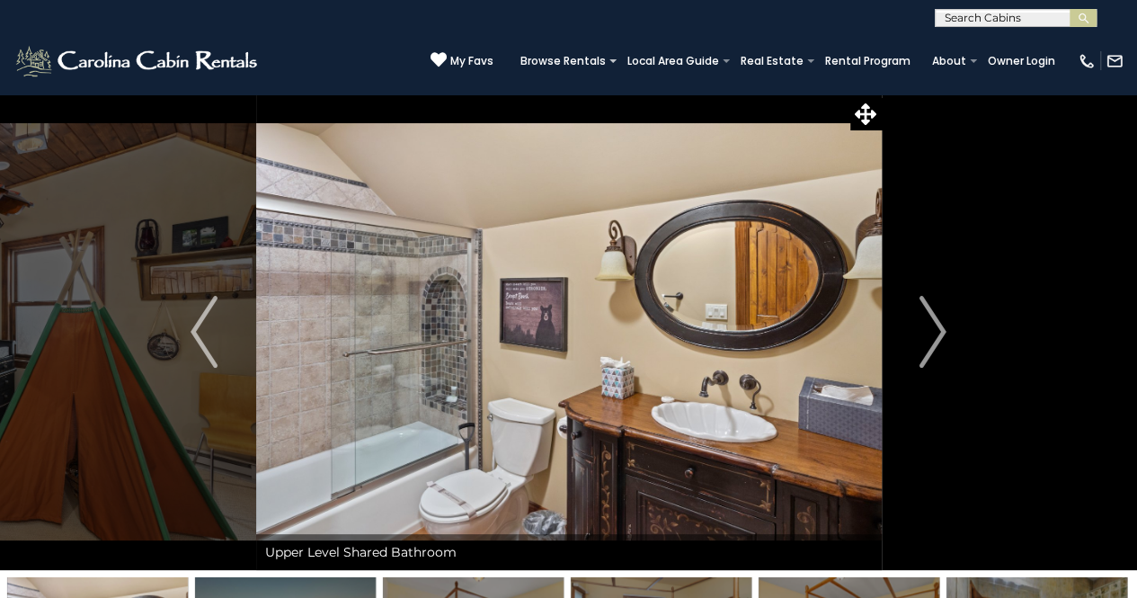
click at [934, 341] on img "Next" at bounding box center [933, 332] width 27 height 72
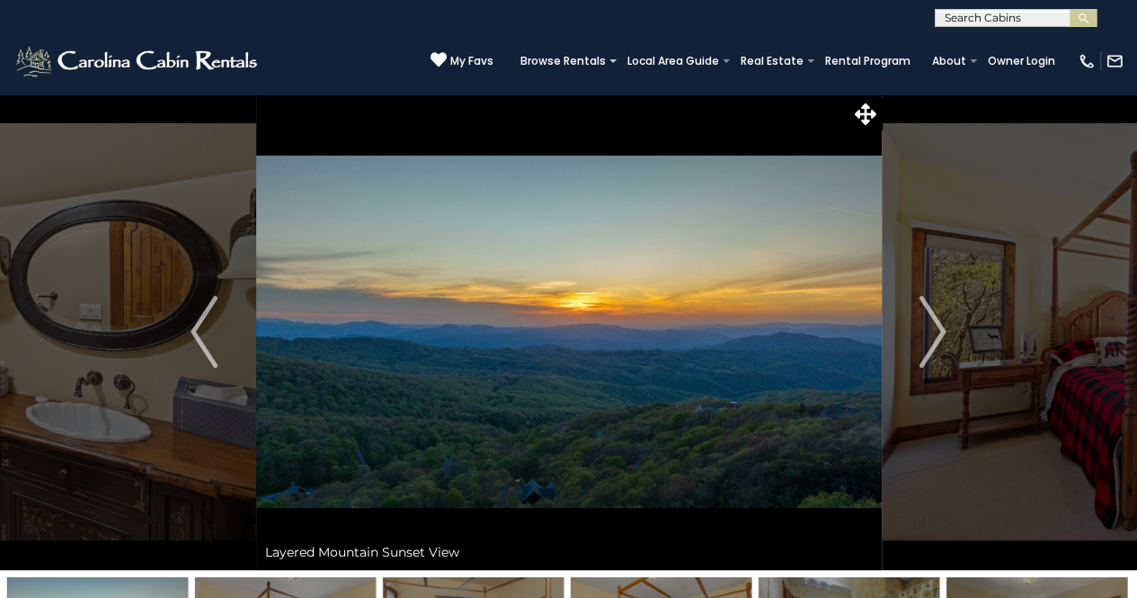
click at [934, 341] on img "Next" at bounding box center [933, 332] width 27 height 72
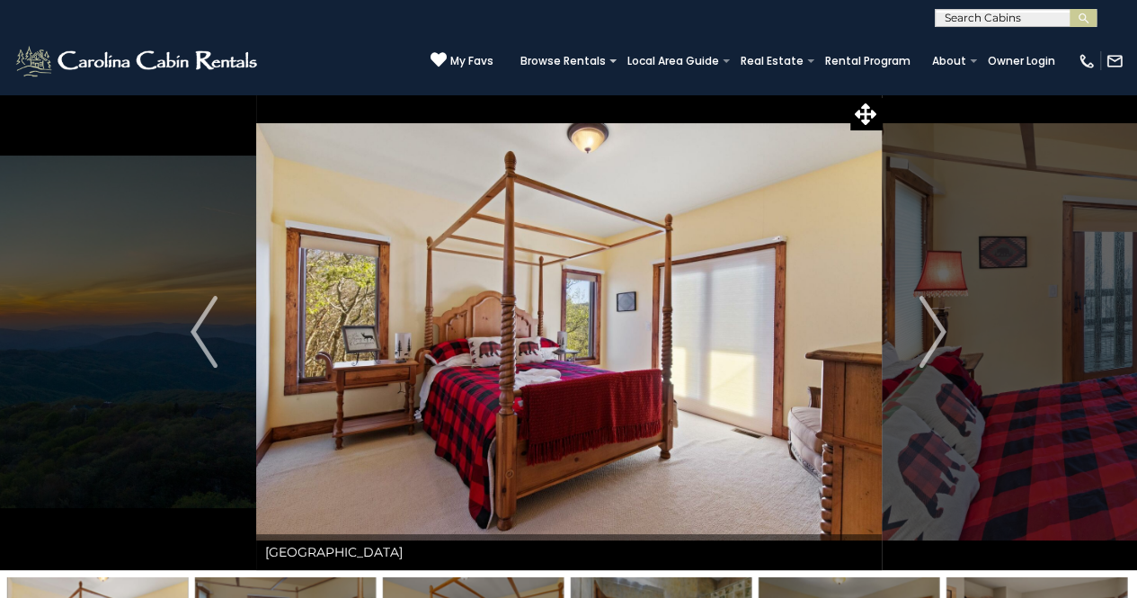
click at [934, 341] on img "Next" at bounding box center [933, 332] width 27 height 72
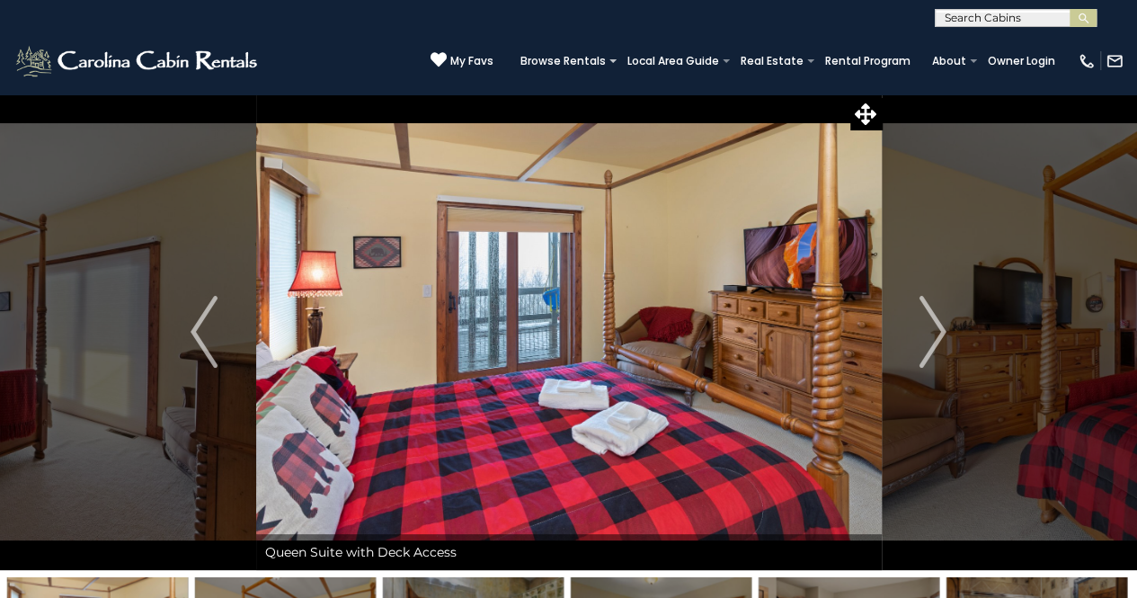
click at [934, 341] on img "Next" at bounding box center [933, 332] width 27 height 72
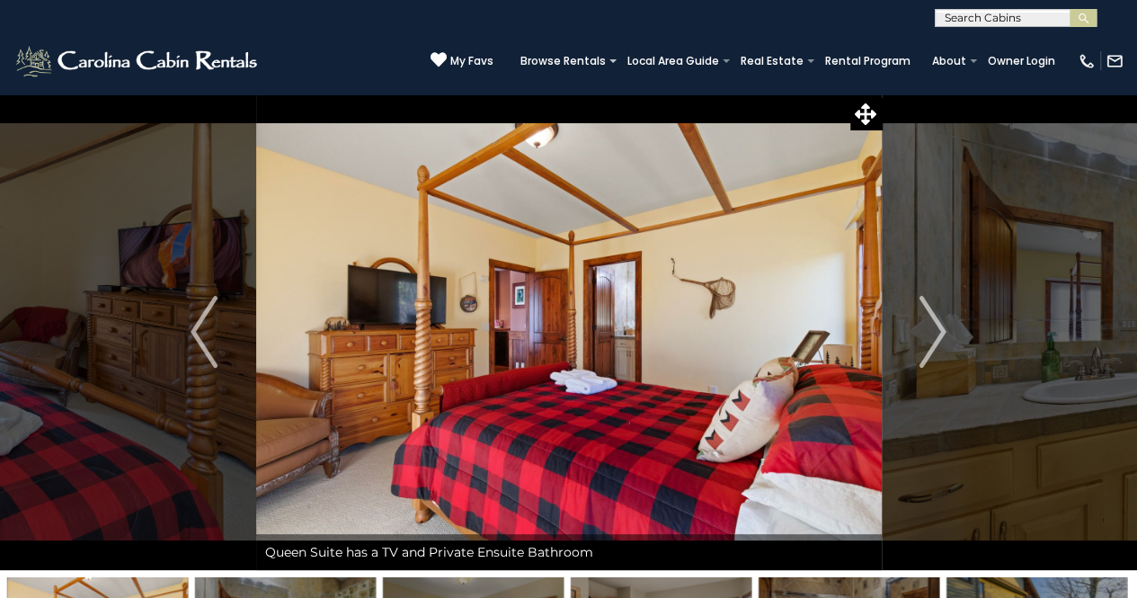
click at [934, 341] on img "Next" at bounding box center [933, 332] width 27 height 72
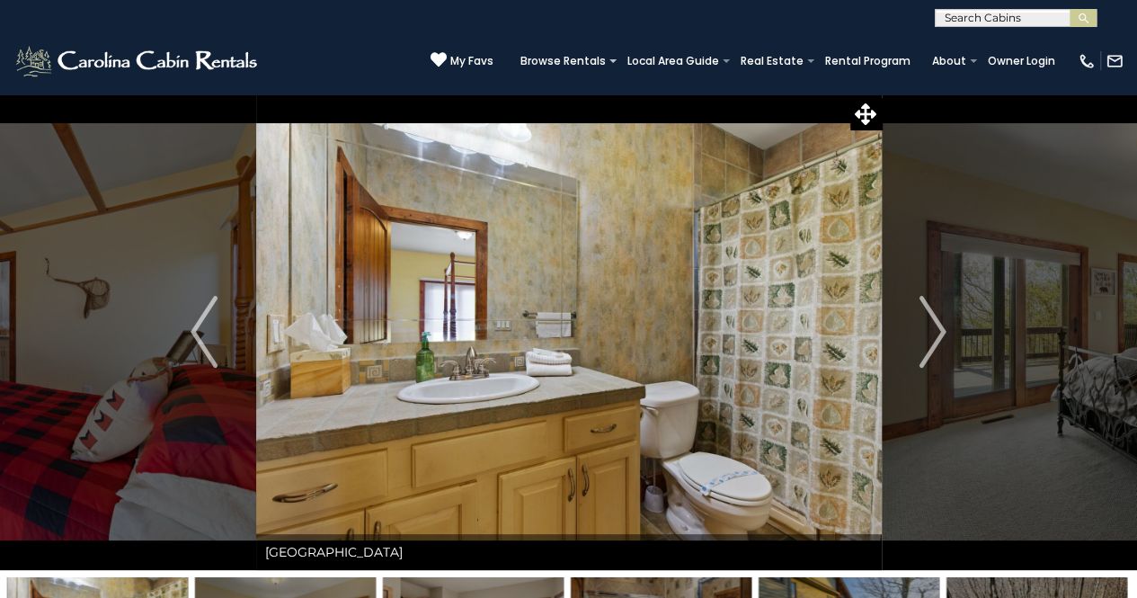
click at [934, 341] on img "Next" at bounding box center [933, 332] width 27 height 72
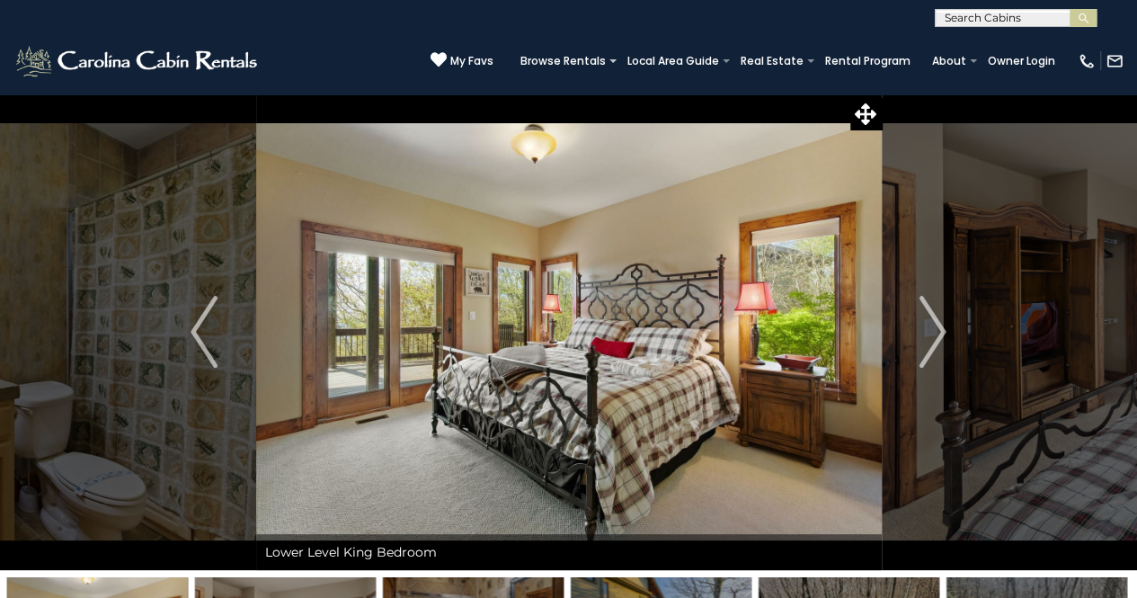
click at [934, 341] on img "Next" at bounding box center [933, 332] width 27 height 72
